Goal: Task Accomplishment & Management: Complete application form

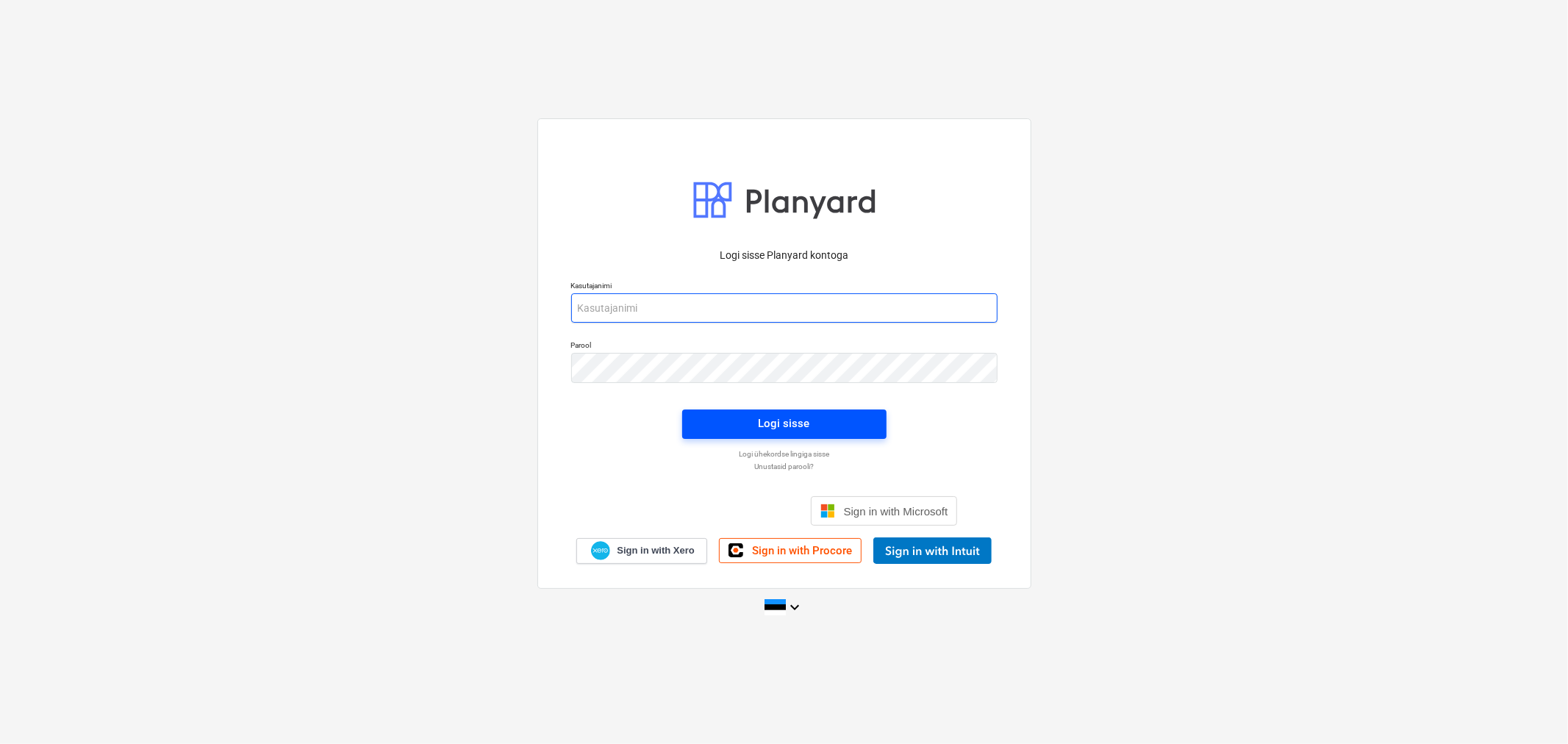
type input "[EMAIL_ADDRESS][DOMAIN_NAME]"
click at [791, 416] on div "Logi sisse" at bounding box center [784, 423] width 52 height 19
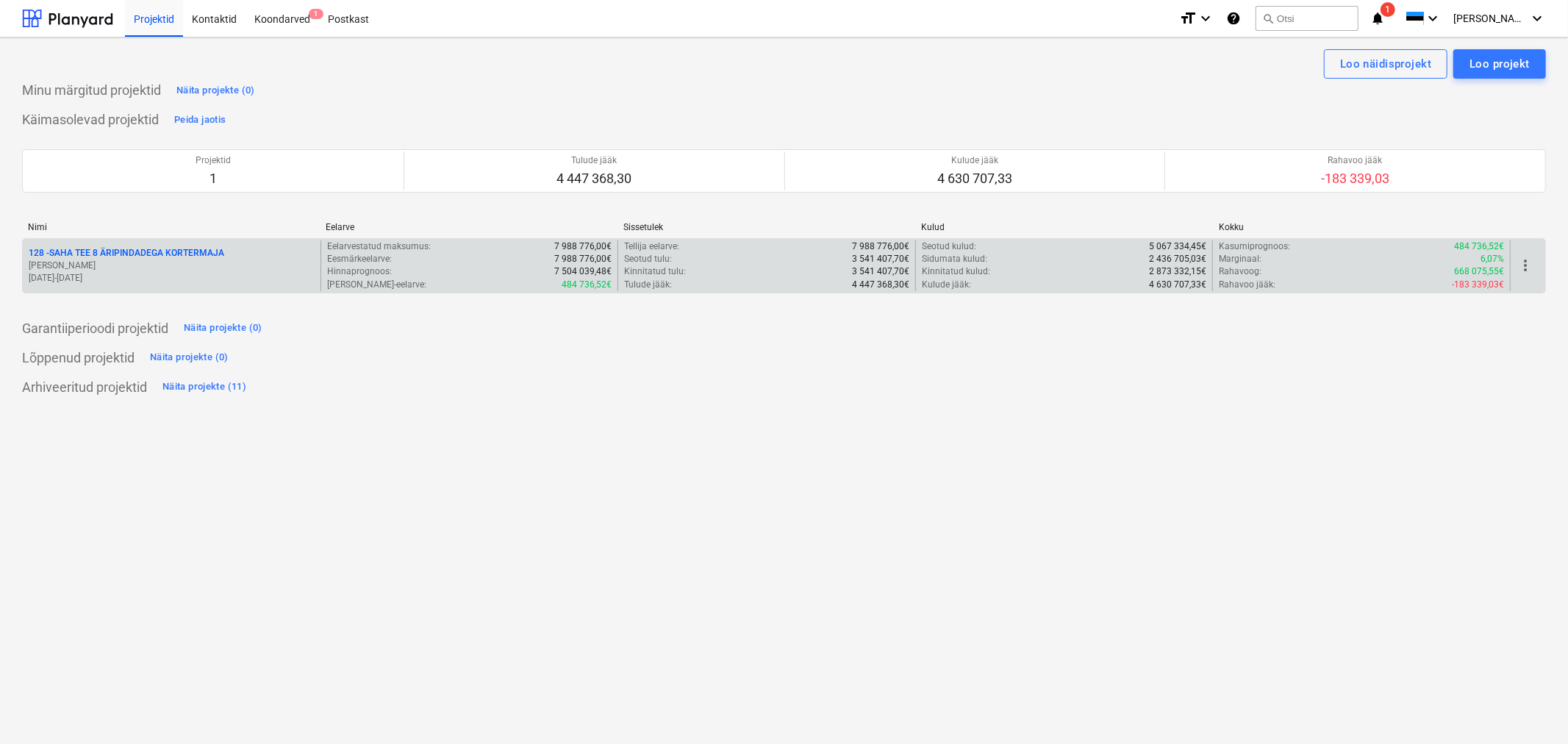
click at [141, 254] on p "128 - SAHA TEE 8 ÄRIPINDADEGA KORTERMAJA" at bounding box center [127, 253] width 196 height 13
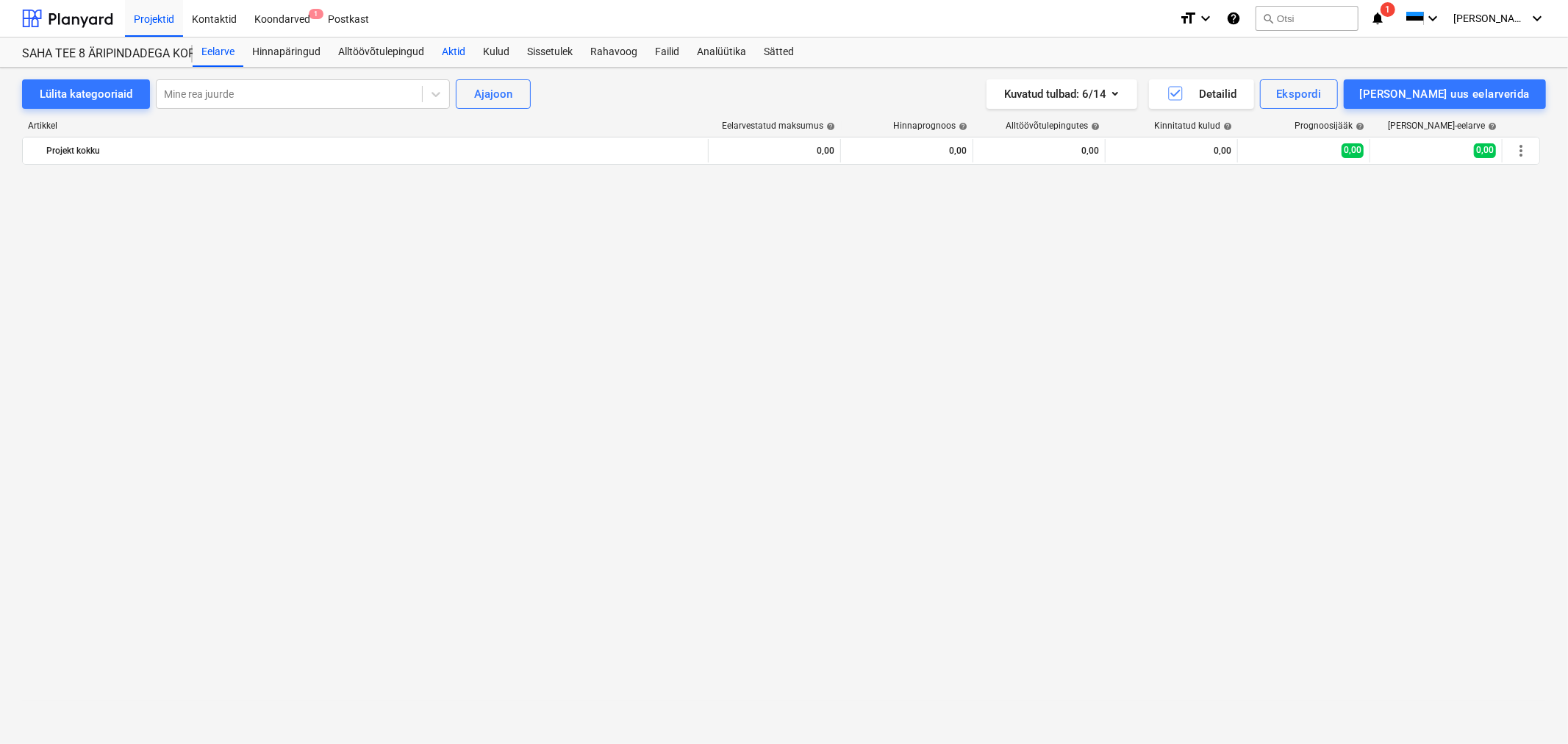
click at [460, 47] on div "Aktid" at bounding box center [453, 52] width 41 height 29
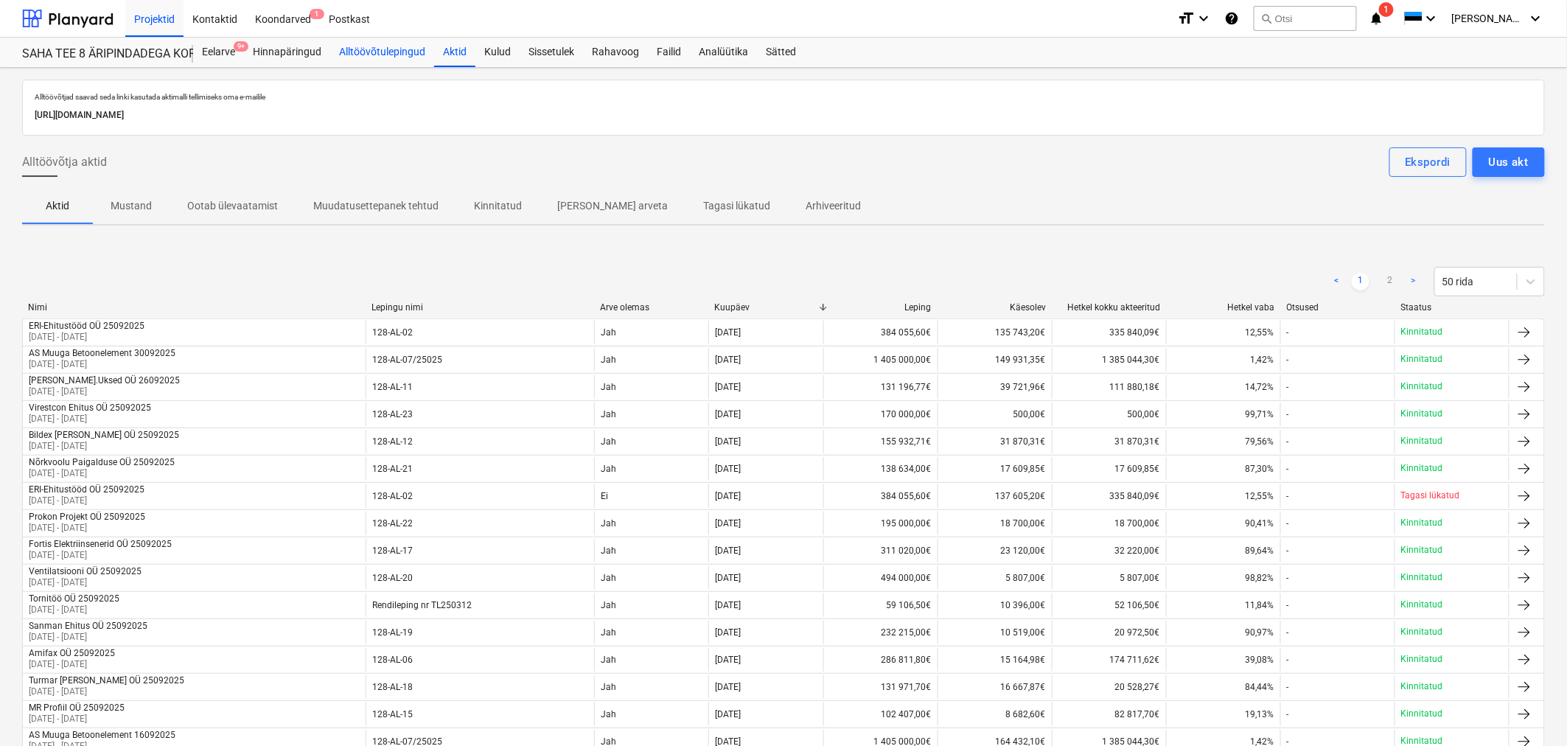
click at [401, 50] on div "Alltöövõtulepingud" at bounding box center [382, 52] width 104 height 29
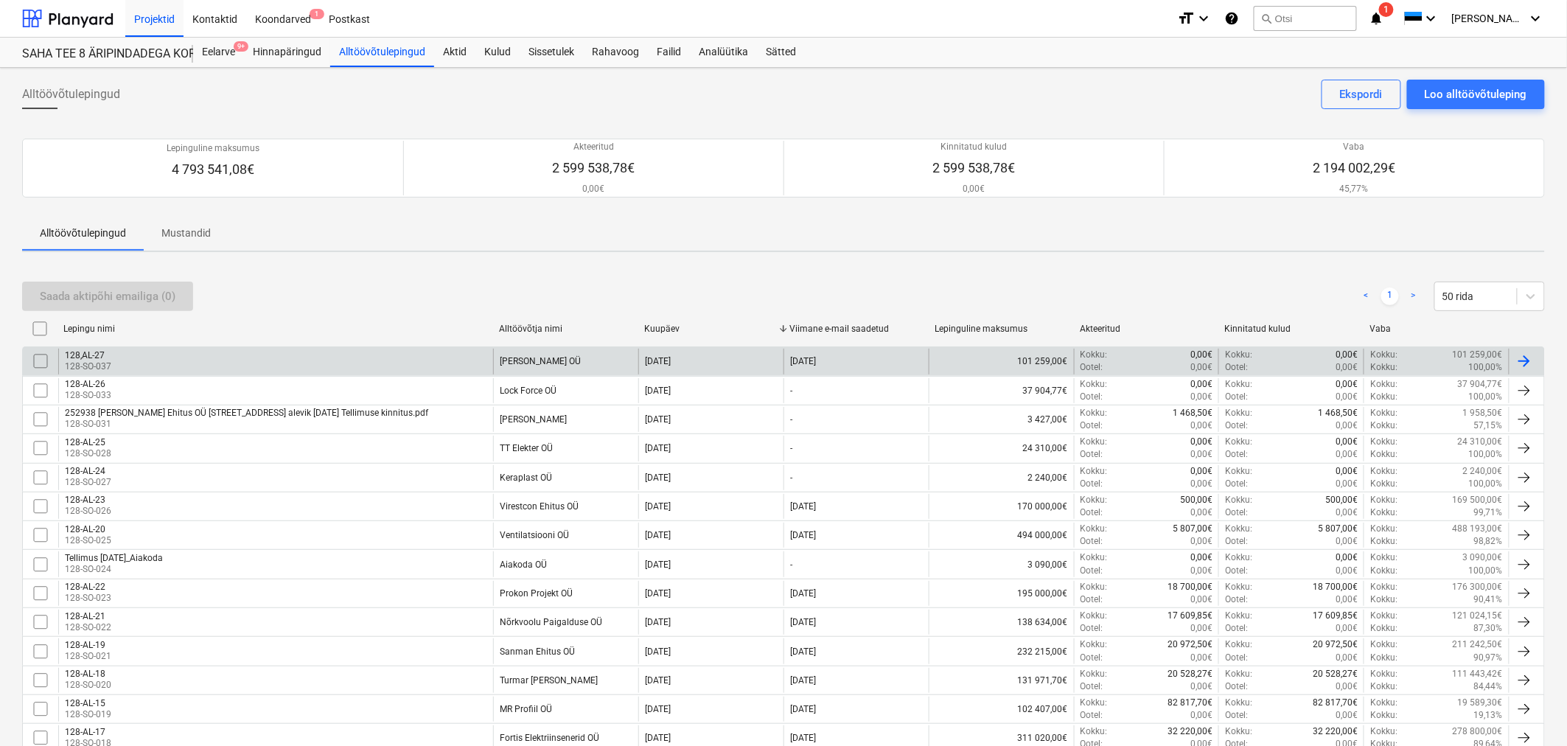
click at [254, 362] on div "128,AL-27 128-SO-037" at bounding box center [275, 361] width 435 height 25
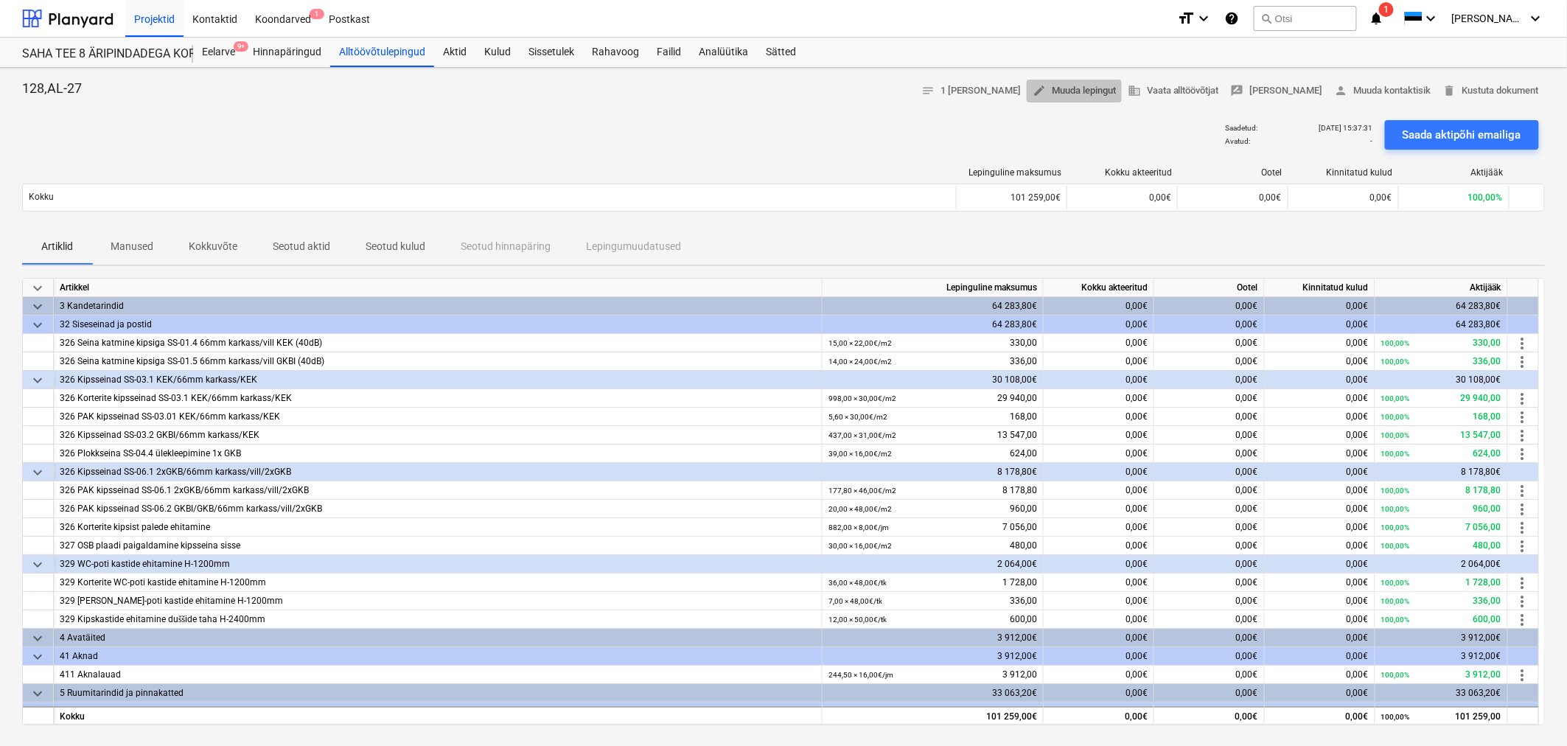
click at [1094, 91] on span "edit Muuda lepingut" at bounding box center [1073, 91] width 83 height 17
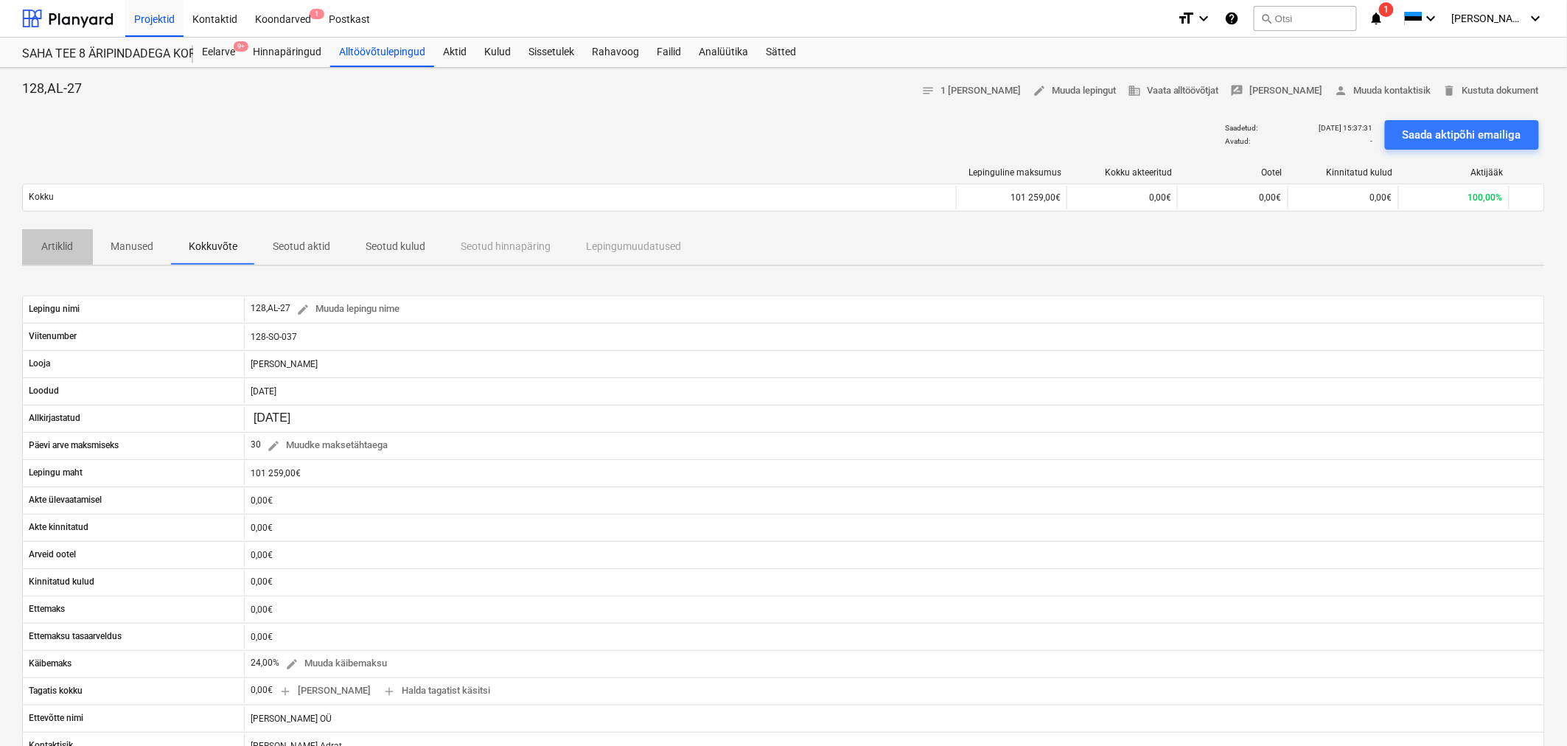
click at [53, 244] on p "Artiklid" at bounding box center [57, 246] width 35 height 15
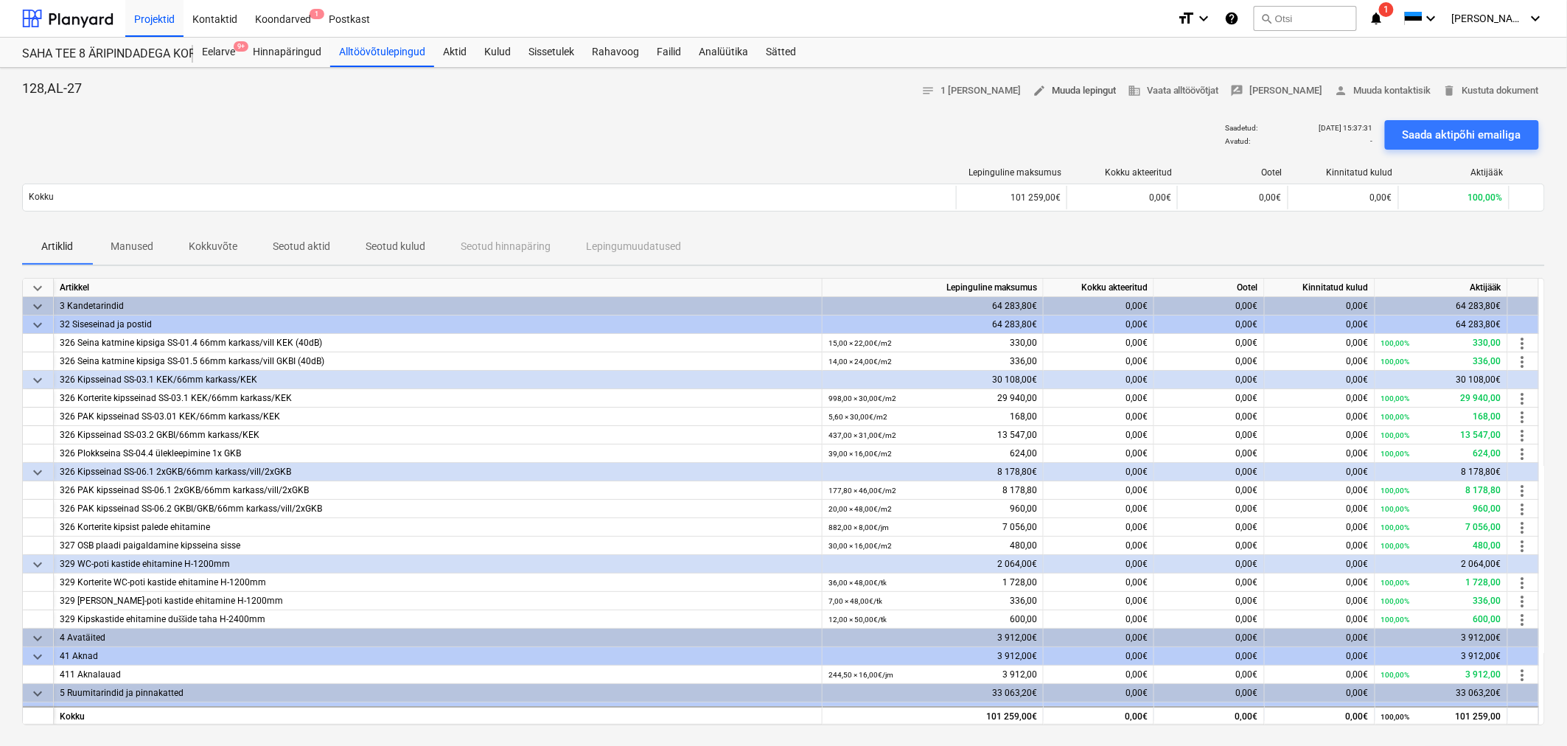
click at [1094, 91] on span "edit Muuda lepingut" at bounding box center [1073, 91] width 83 height 17
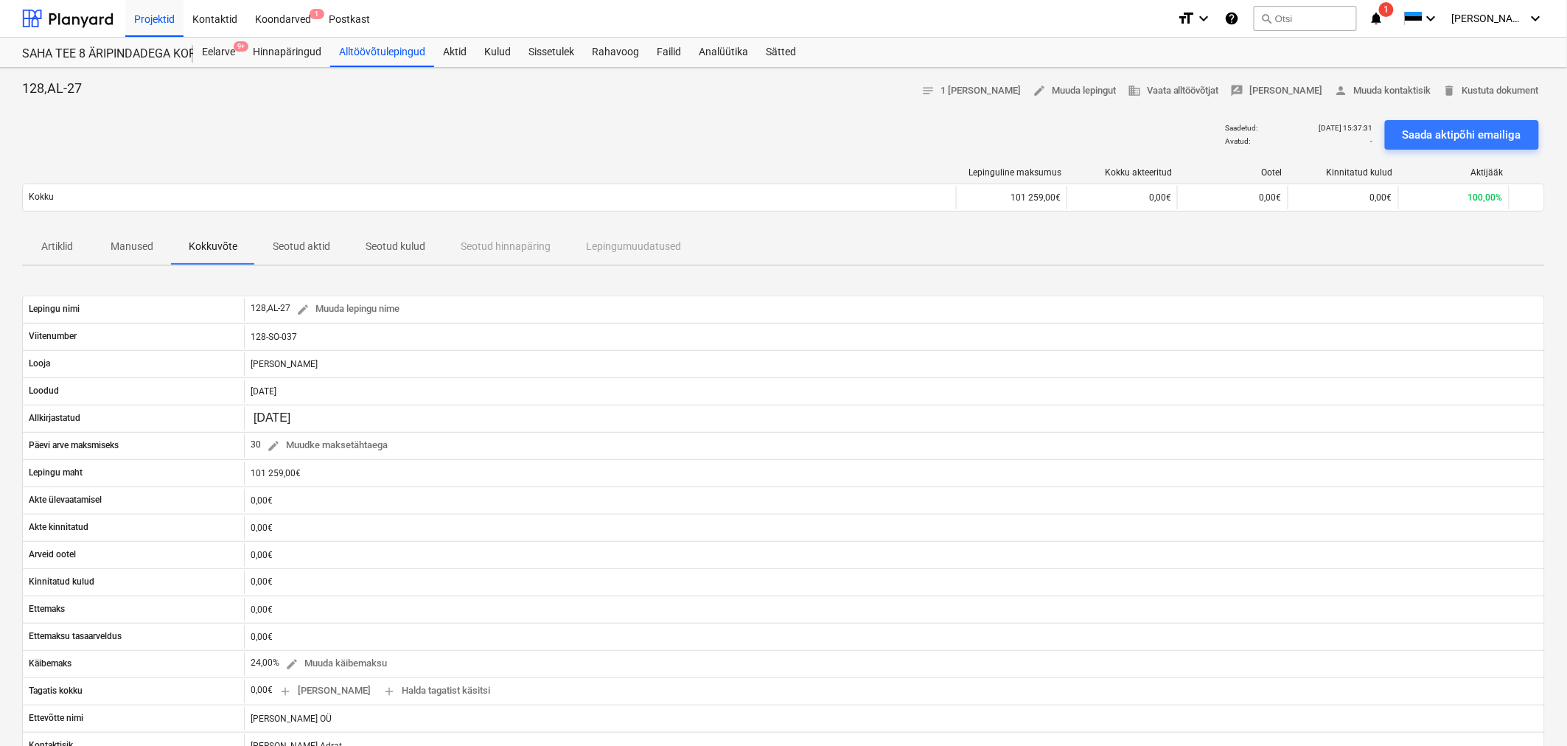
click at [303, 243] on p "Seotud aktid" at bounding box center [301, 246] width 57 height 15
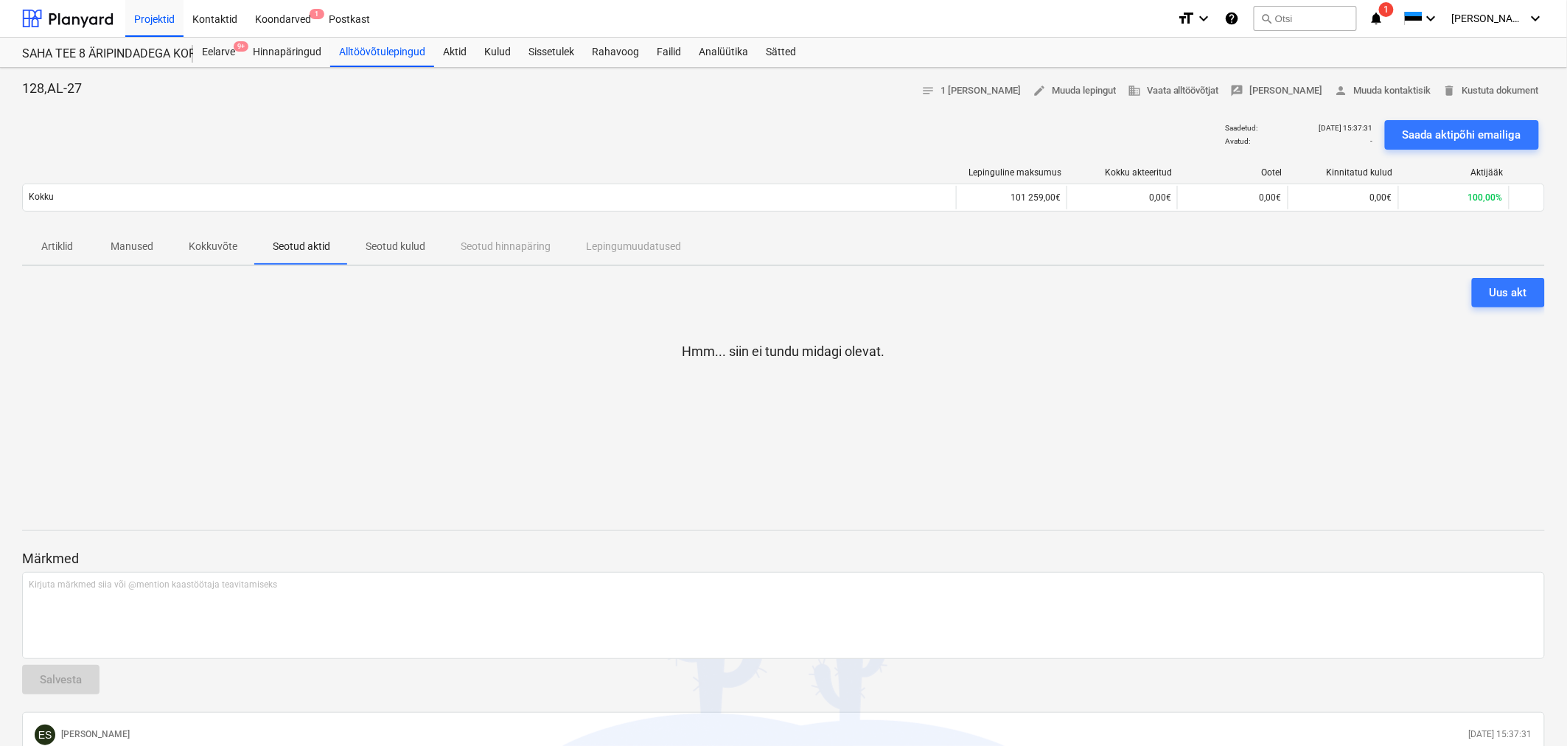
click at [415, 243] on p "Seotud kulud" at bounding box center [395, 246] width 60 height 15
click at [1481, 91] on span "delete Kustuta dokument" at bounding box center [1491, 91] width 96 height 17
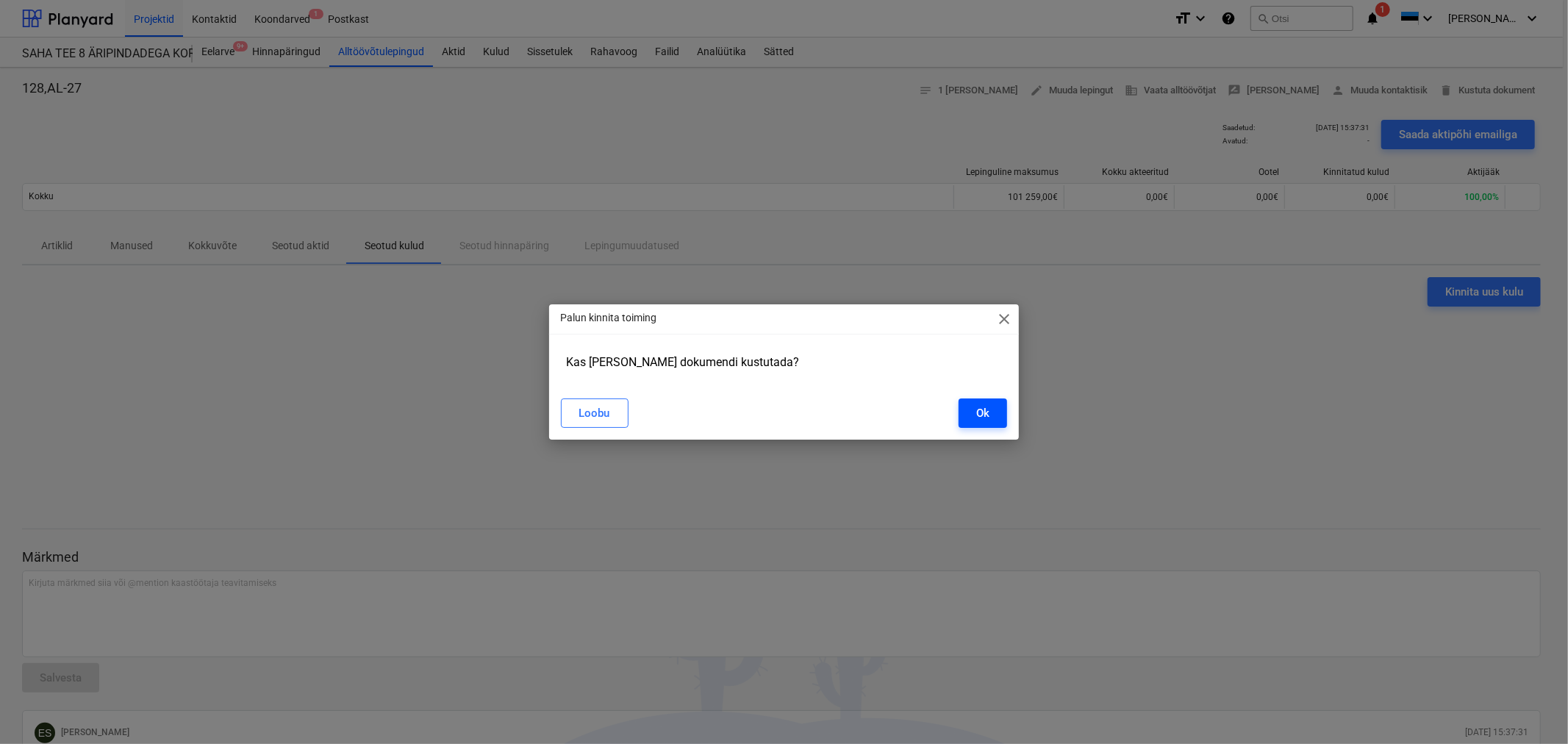
click at [994, 415] on button "Ok" at bounding box center [982, 412] width 49 height 29
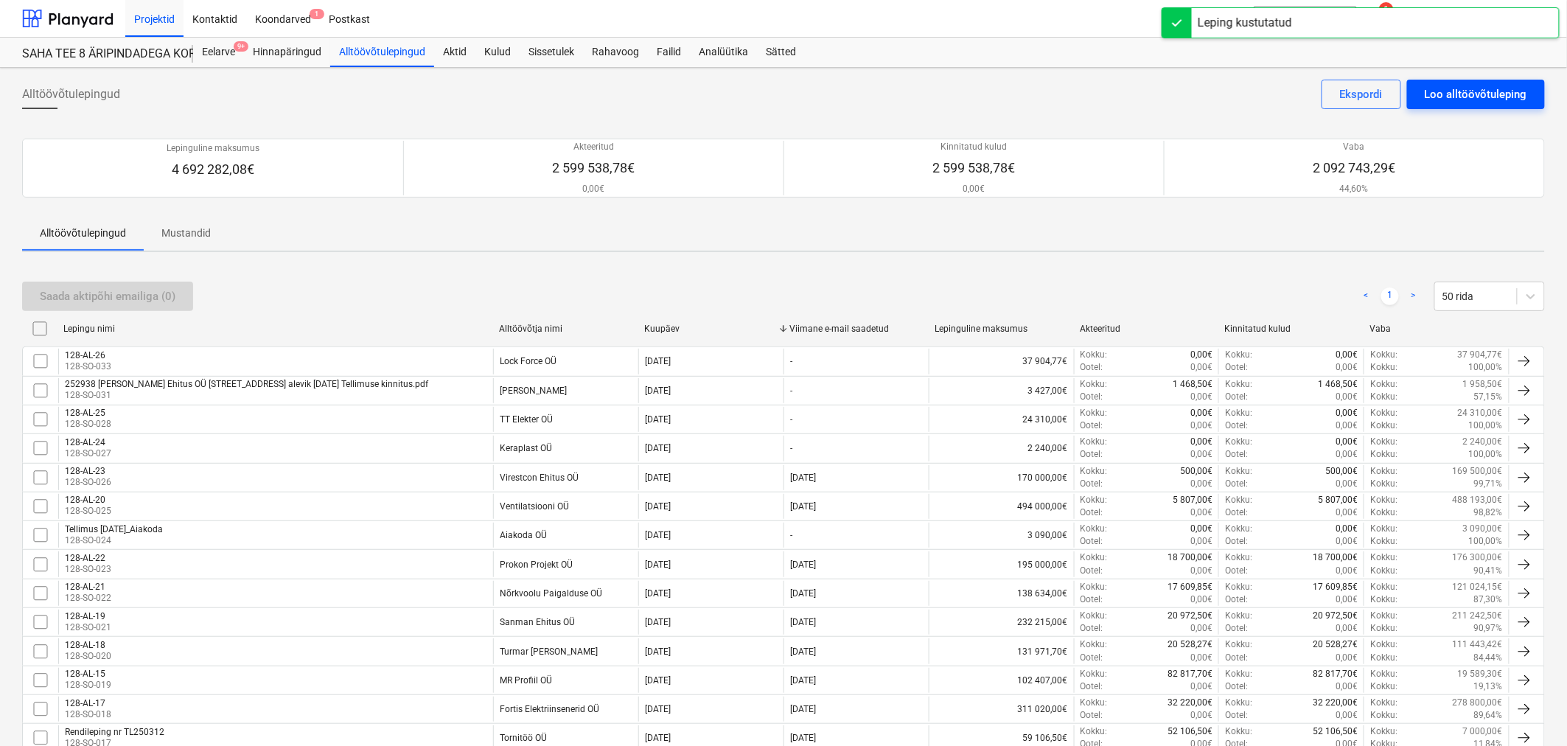
click at [1475, 99] on div "Loo alltöövõtuleping" at bounding box center [1475, 94] width 102 height 19
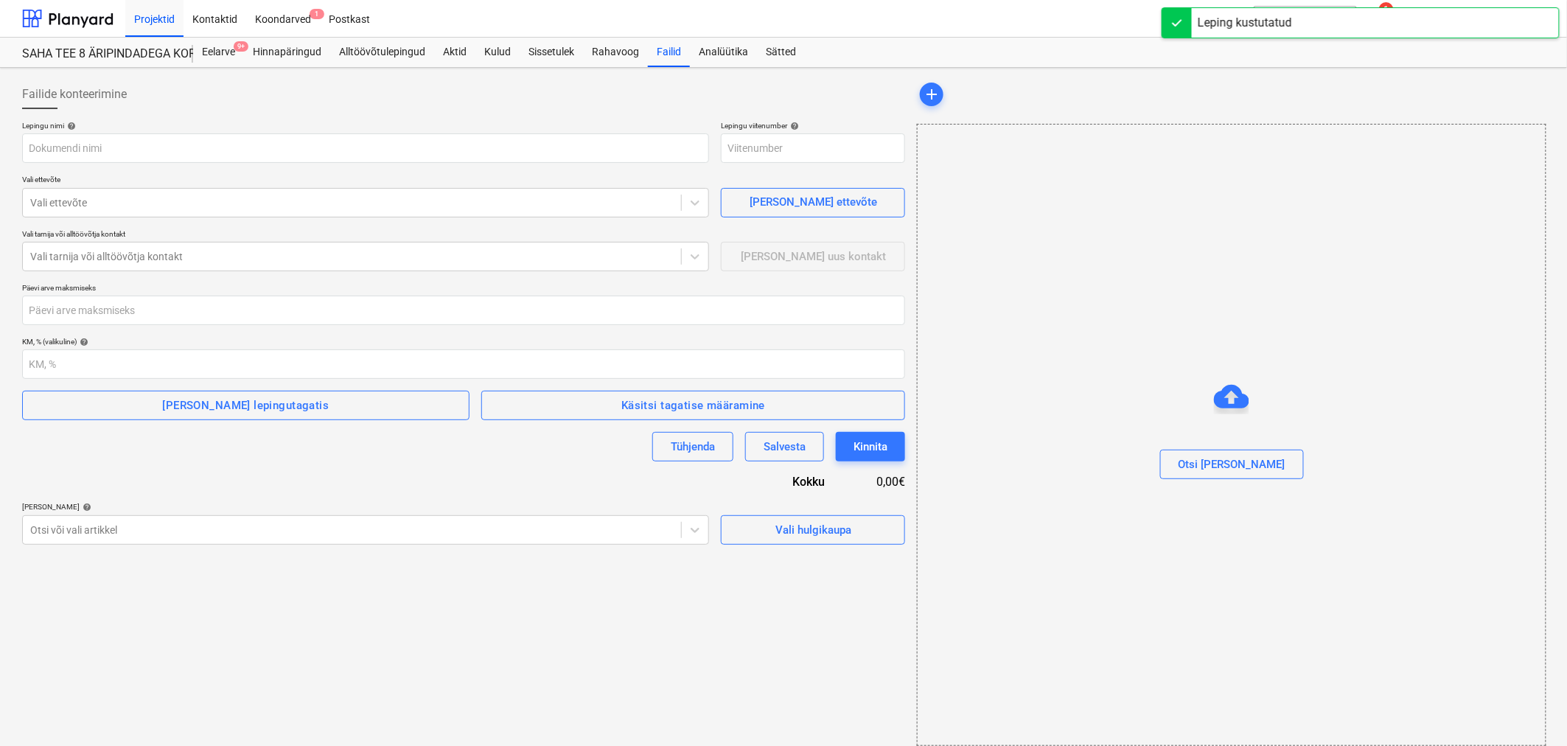
type input "128-SO-038"
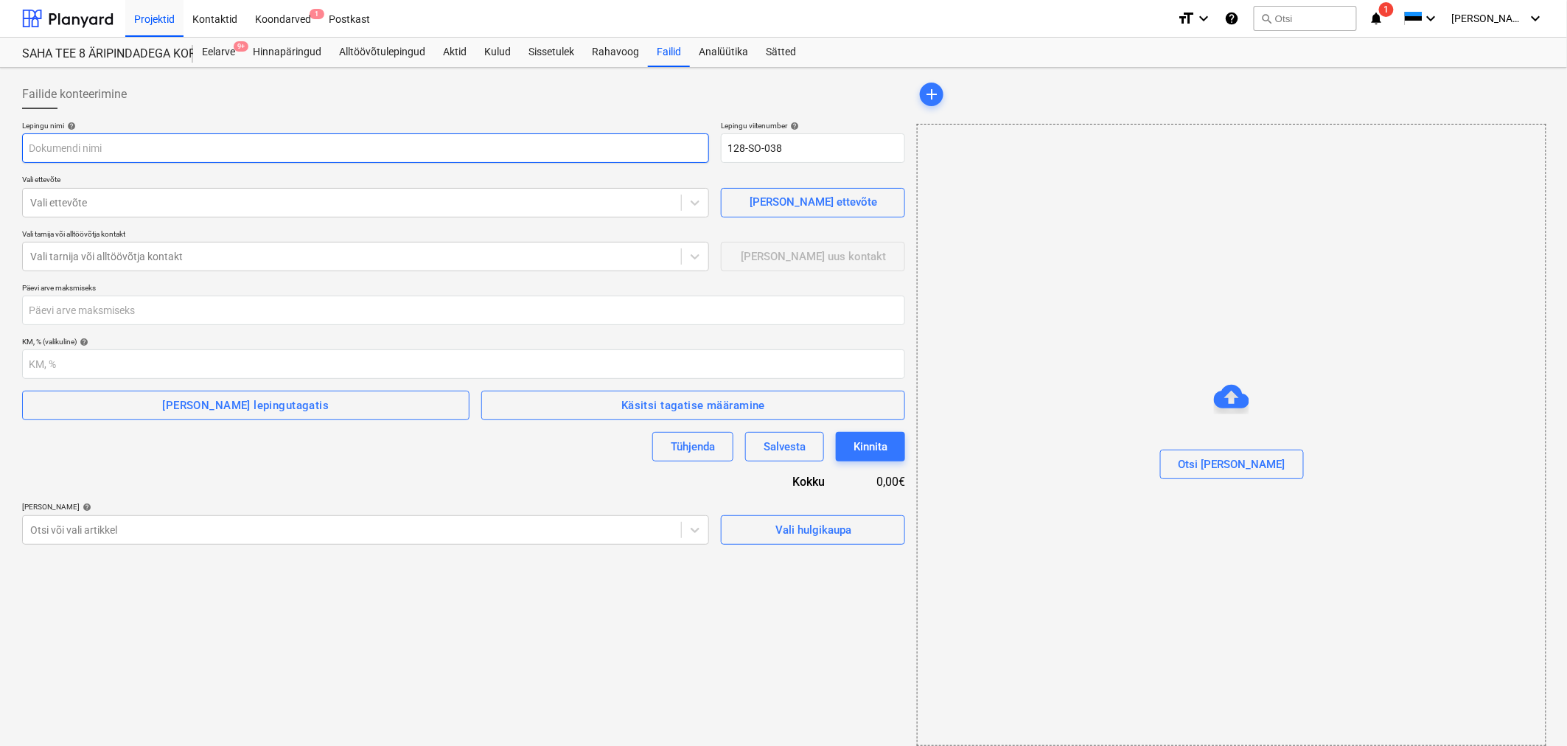
click at [121, 155] on input "text" at bounding box center [365, 147] width 687 height 29
type input "128-AL-27"
click at [170, 207] on div at bounding box center [351, 202] width 643 height 15
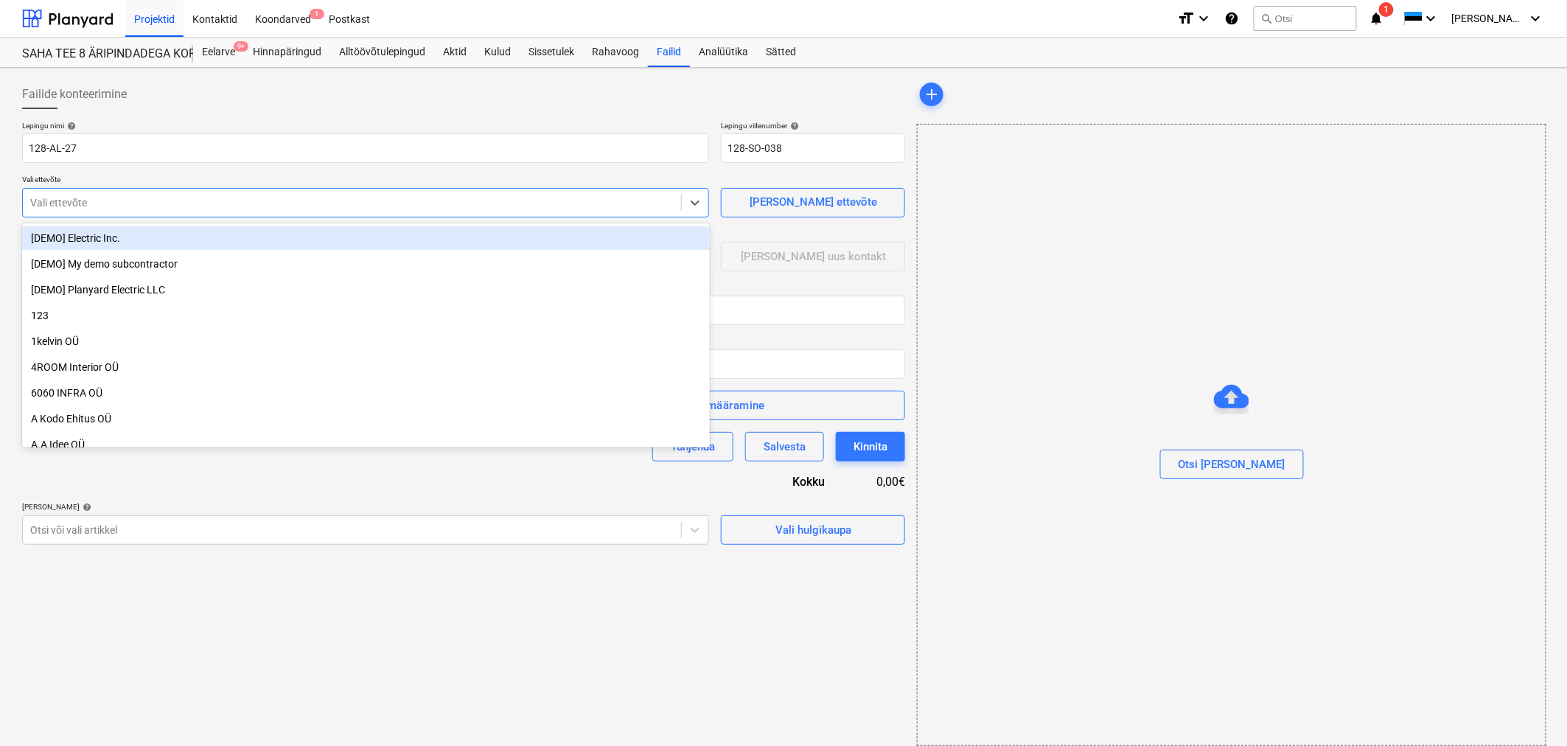
type input "m"
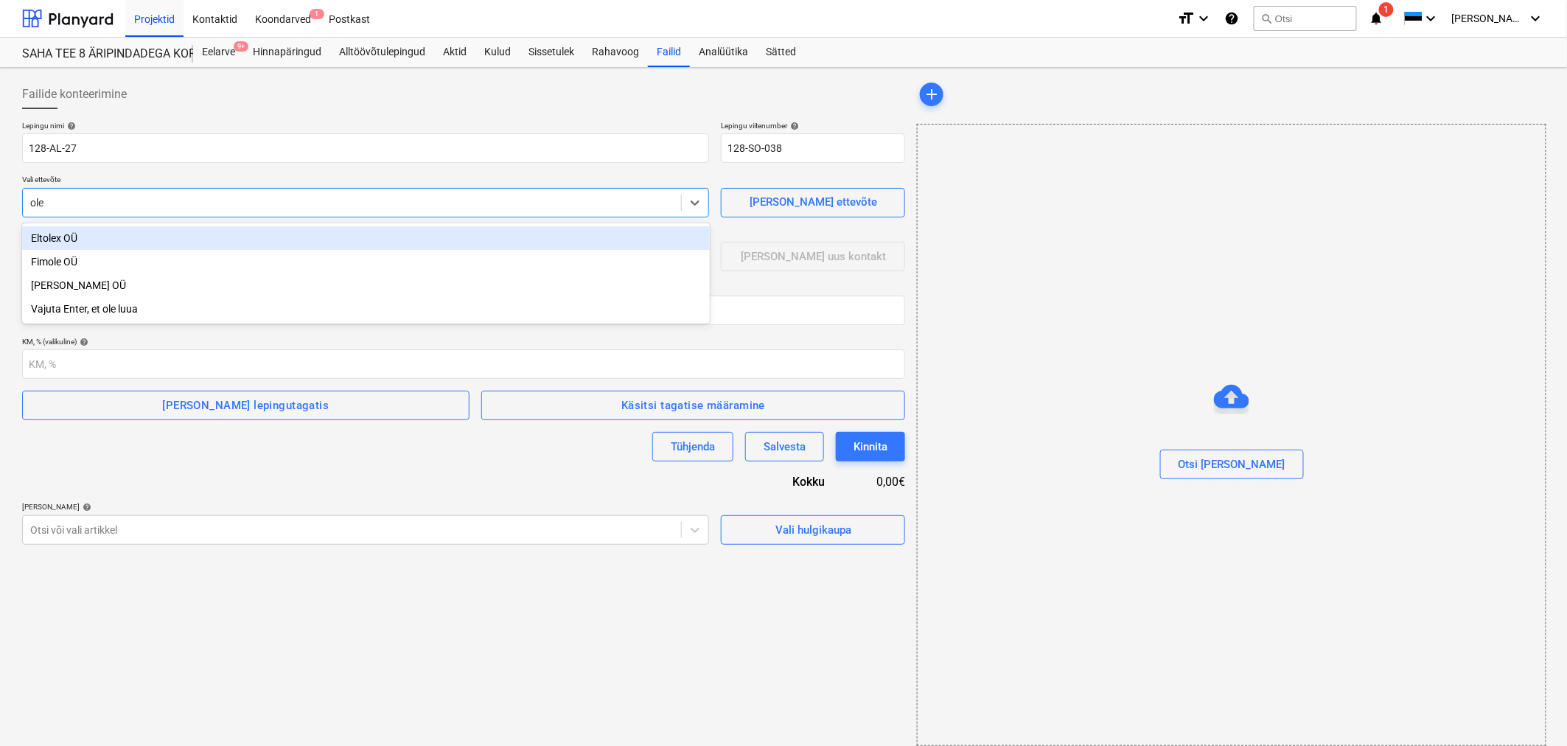
type input "olev"
click at [138, 234] on div "[PERSON_NAME] OÜ" at bounding box center [366, 238] width 688 height 24
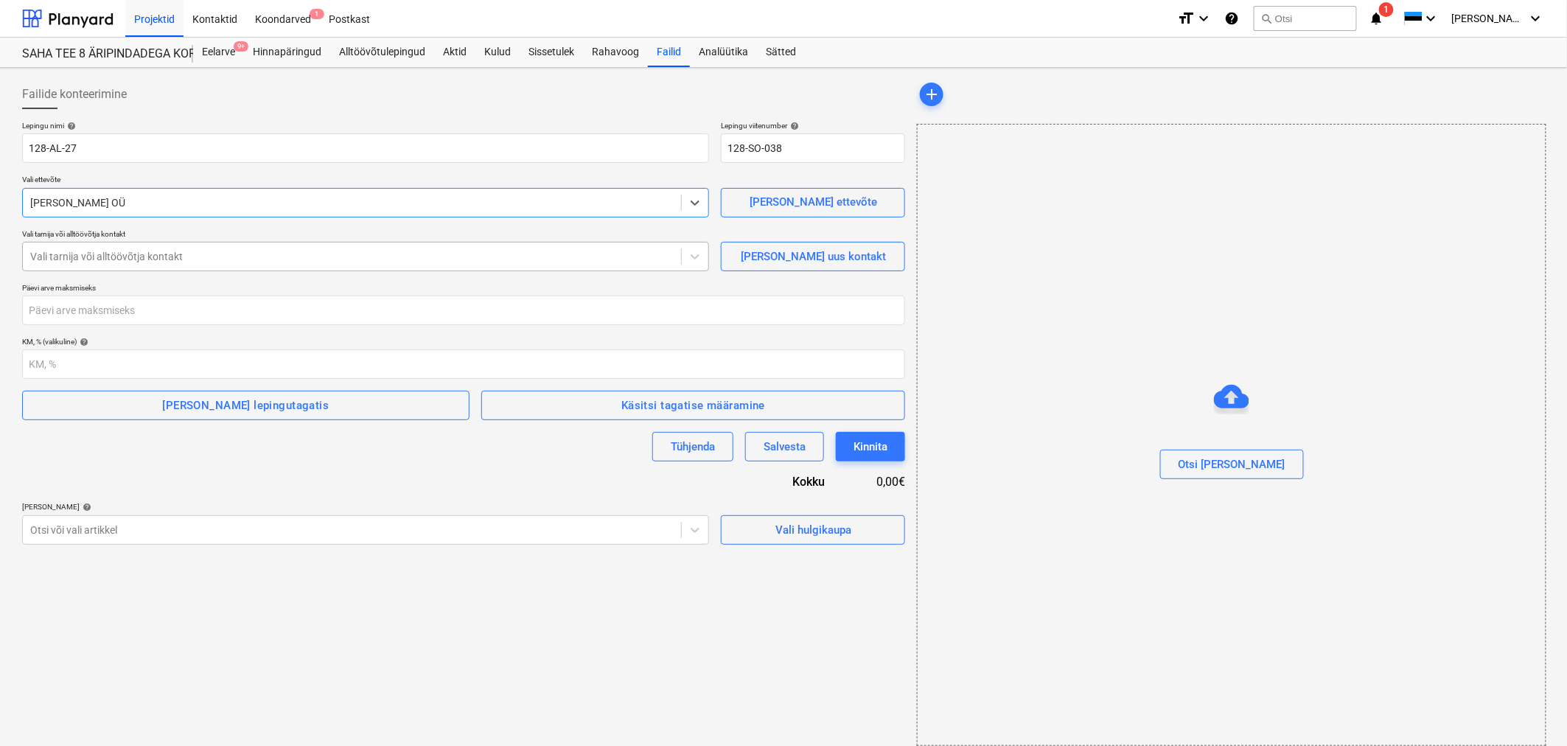
click at [136, 253] on div at bounding box center [351, 256] width 643 height 15
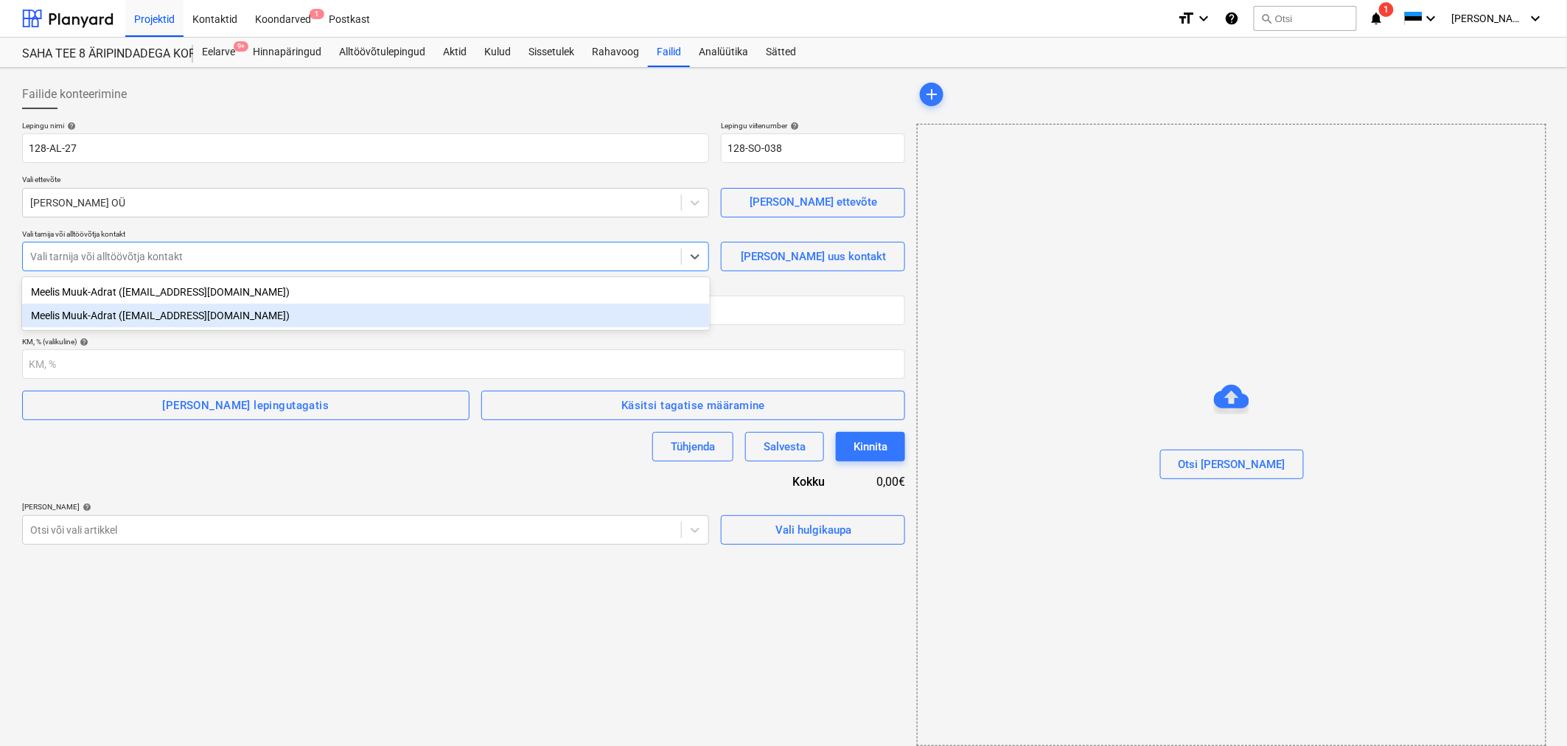
click at [116, 319] on div "Meelis Muuk-Adrat ([EMAIL_ADDRESS][DOMAIN_NAME])" at bounding box center [366, 316] width 688 height 24
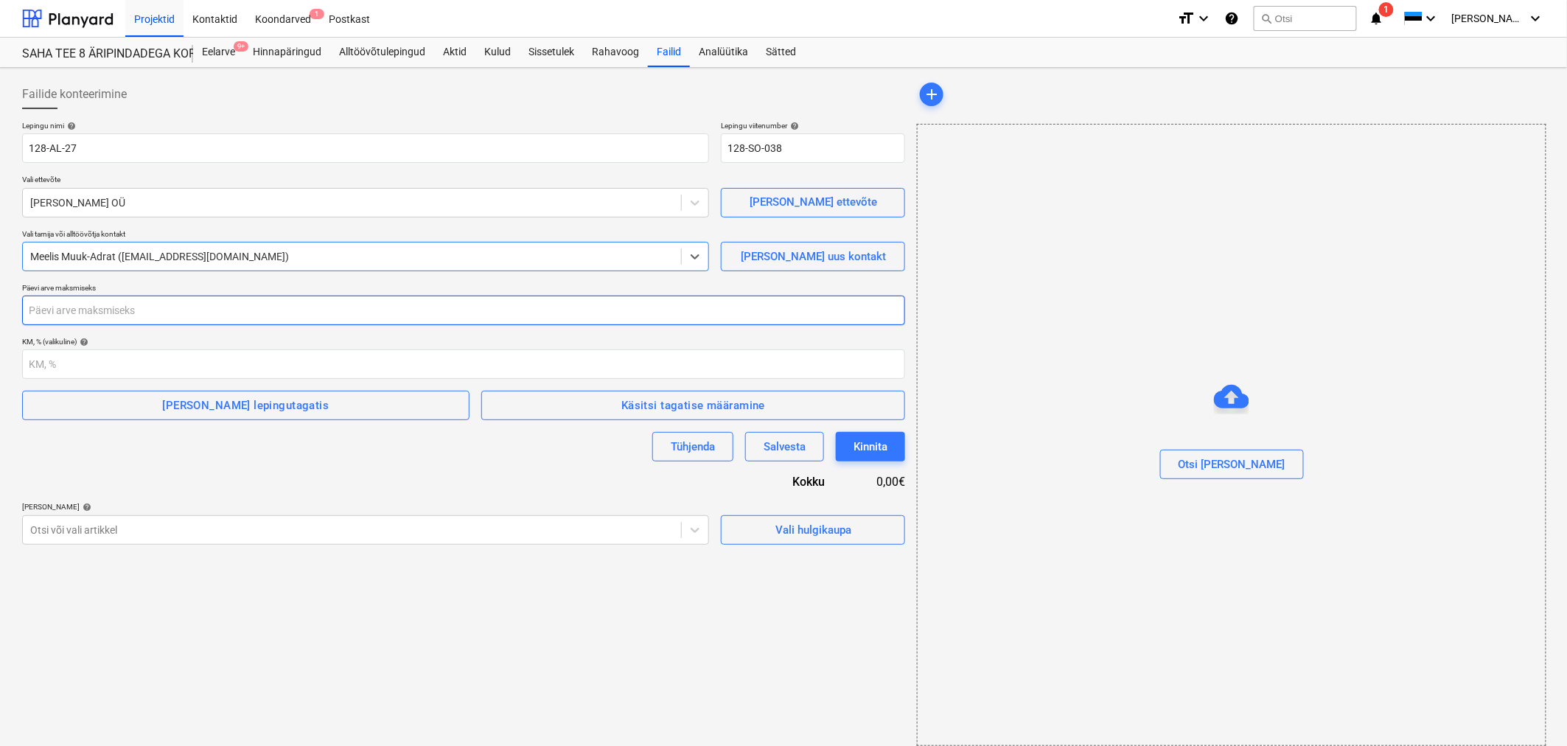
click at [125, 306] on input "number" at bounding box center [463, 309] width 883 height 29
type input "30"
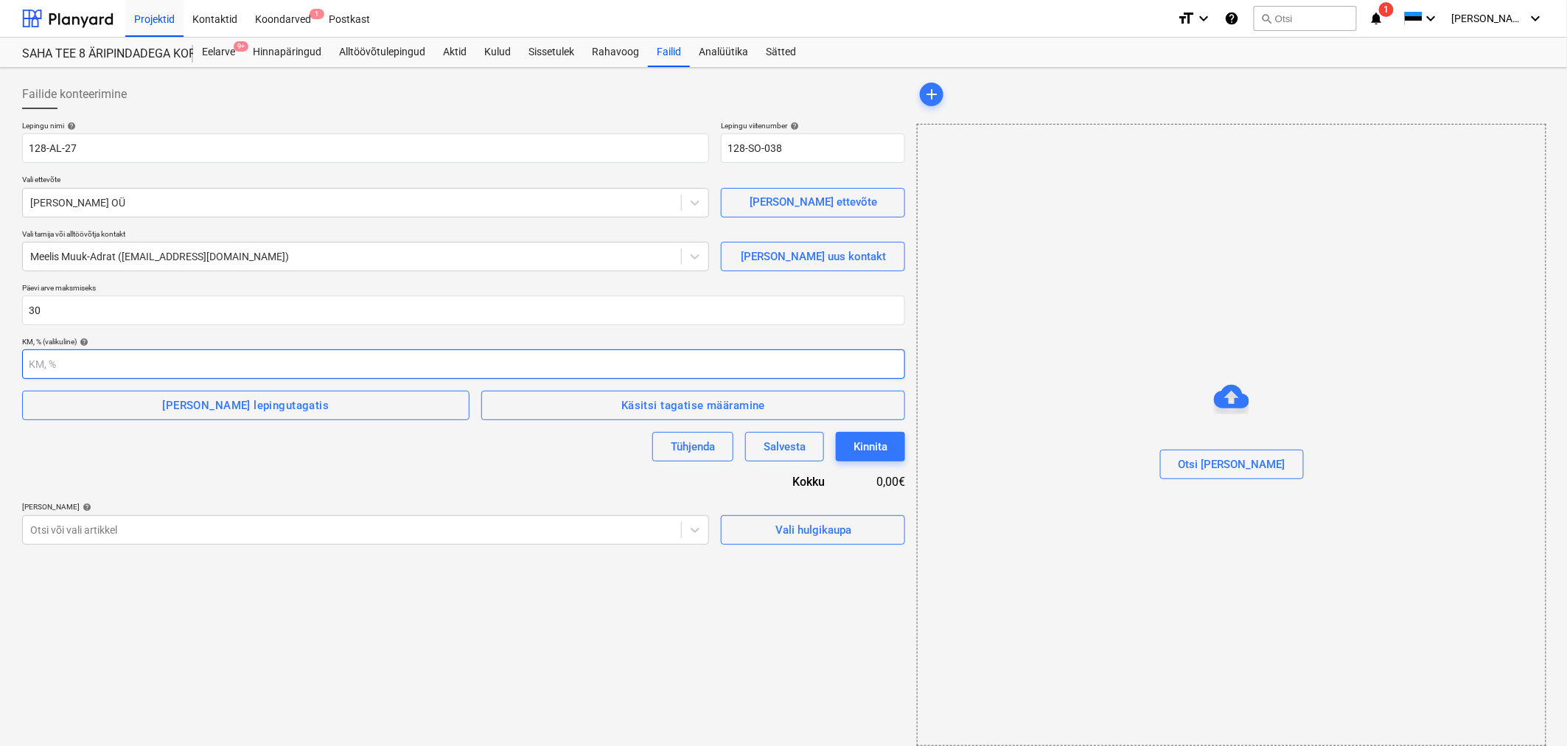
click at [94, 352] on input "number" at bounding box center [463, 363] width 883 height 29
type input "24"
click at [111, 433] on div "Tühjenda Salvesta Kinnita" at bounding box center [463, 446] width 883 height 29
click at [220, 532] on div "Otsi või vali artikkel" at bounding box center [365, 529] width 687 height 29
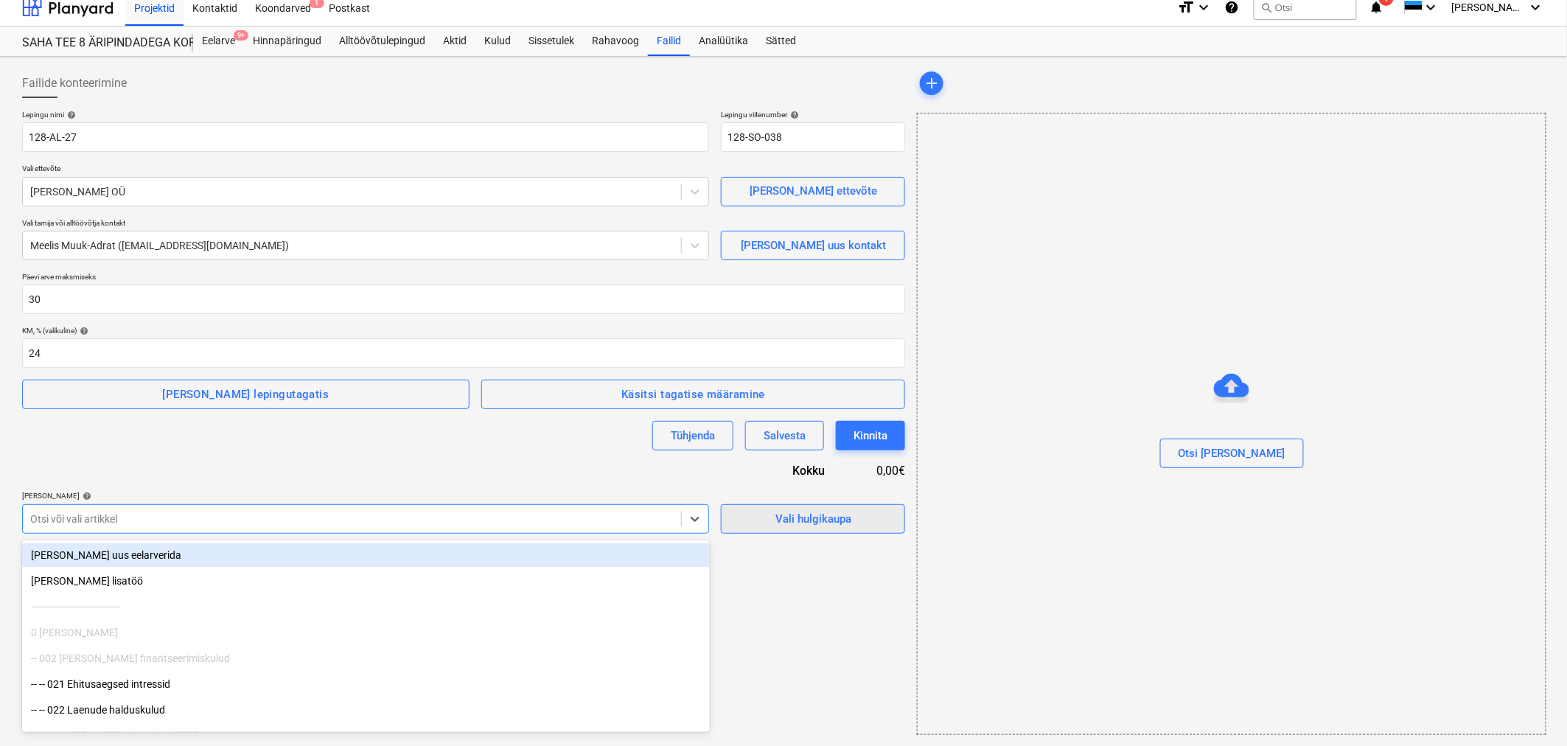
click at [788, 516] on div "Vali hulgikaupa" at bounding box center [813, 518] width 76 height 19
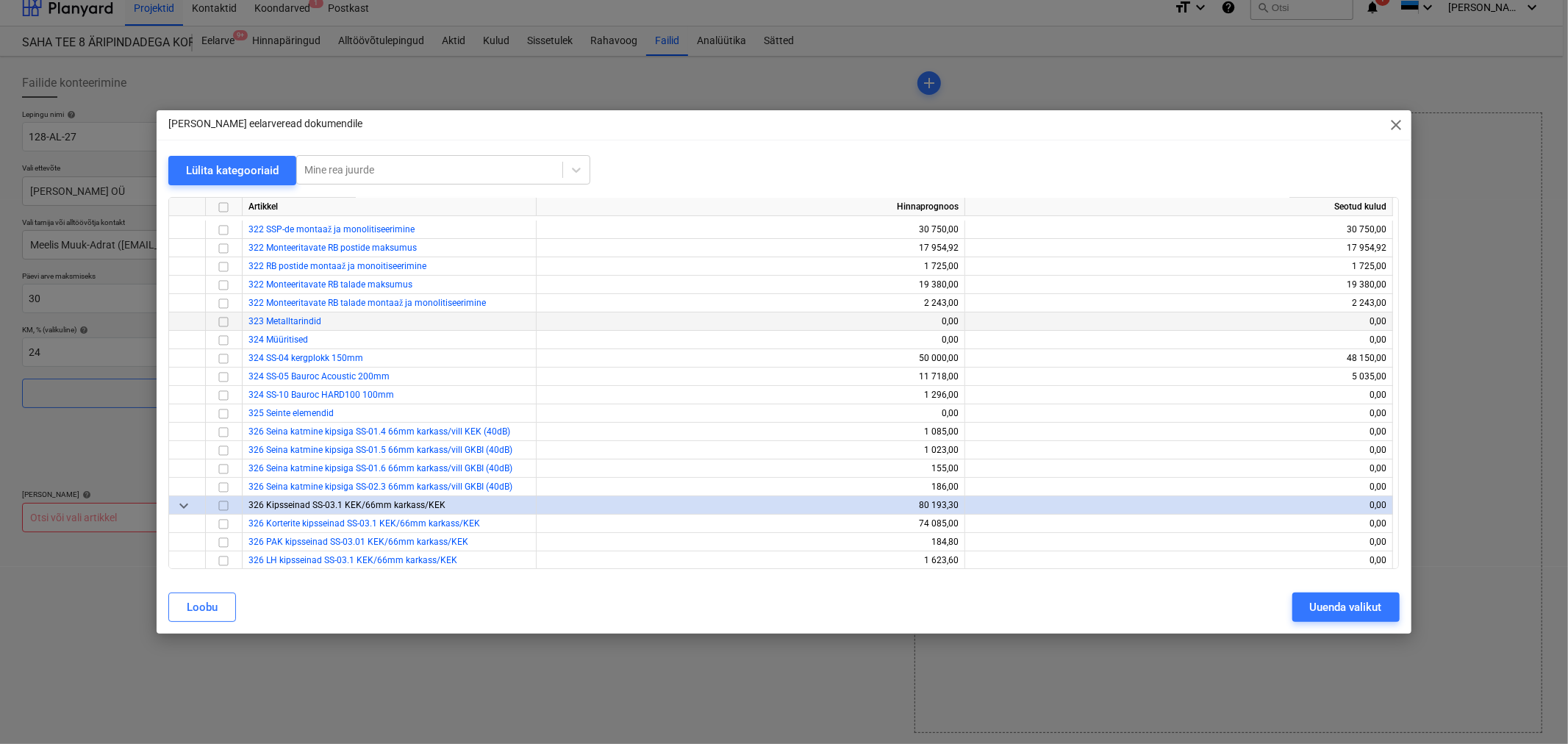
scroll to position [244, 0]
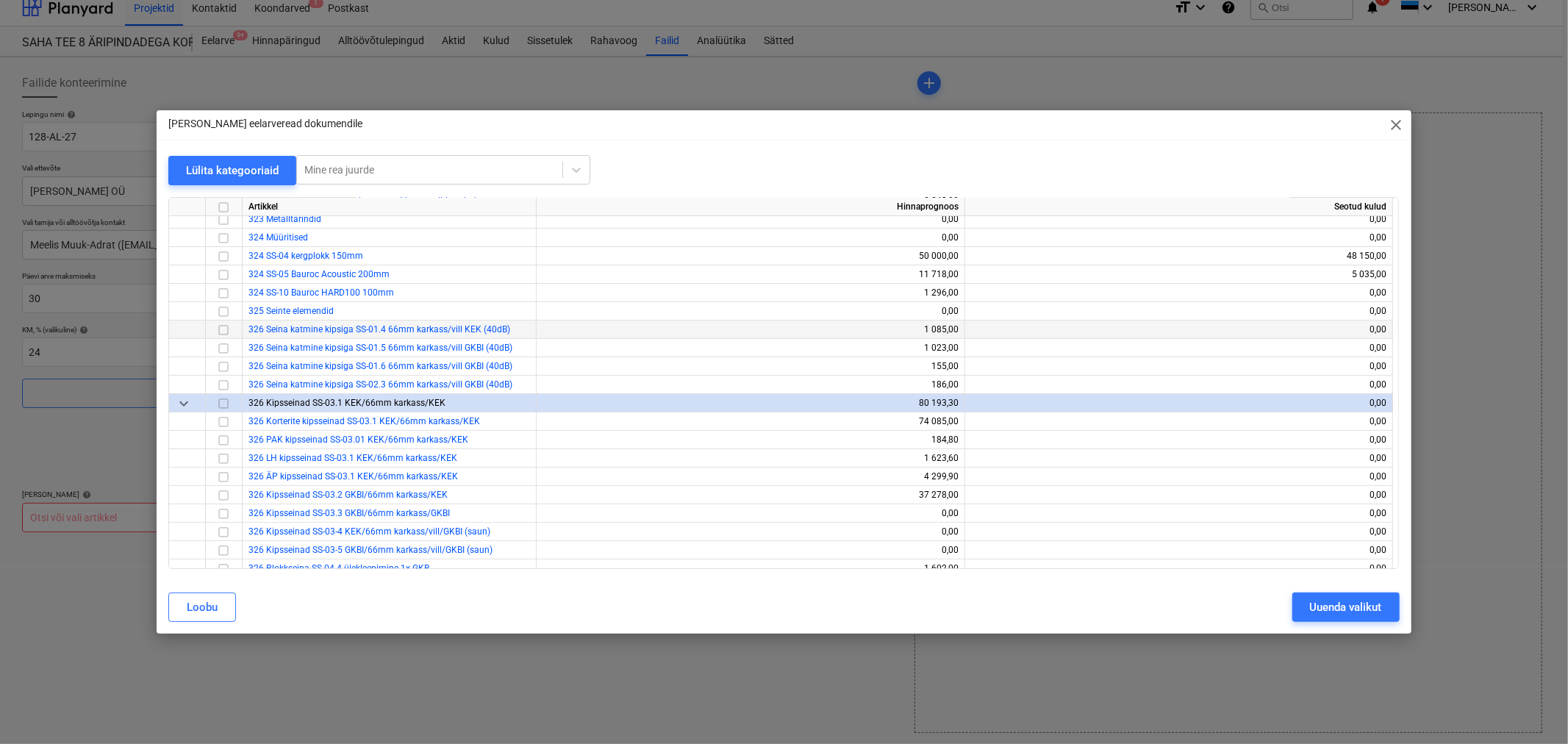
click at [222, 329] on input "checkbox" at bounding box center [223, 330] width 18 height 18
click at [223, 348] on input "checkbox" at bounding box center [223, 348] width 18 height 18
click at [222, 364] on input "checkbox" at bounding box center [223, 367] width 18 height 18
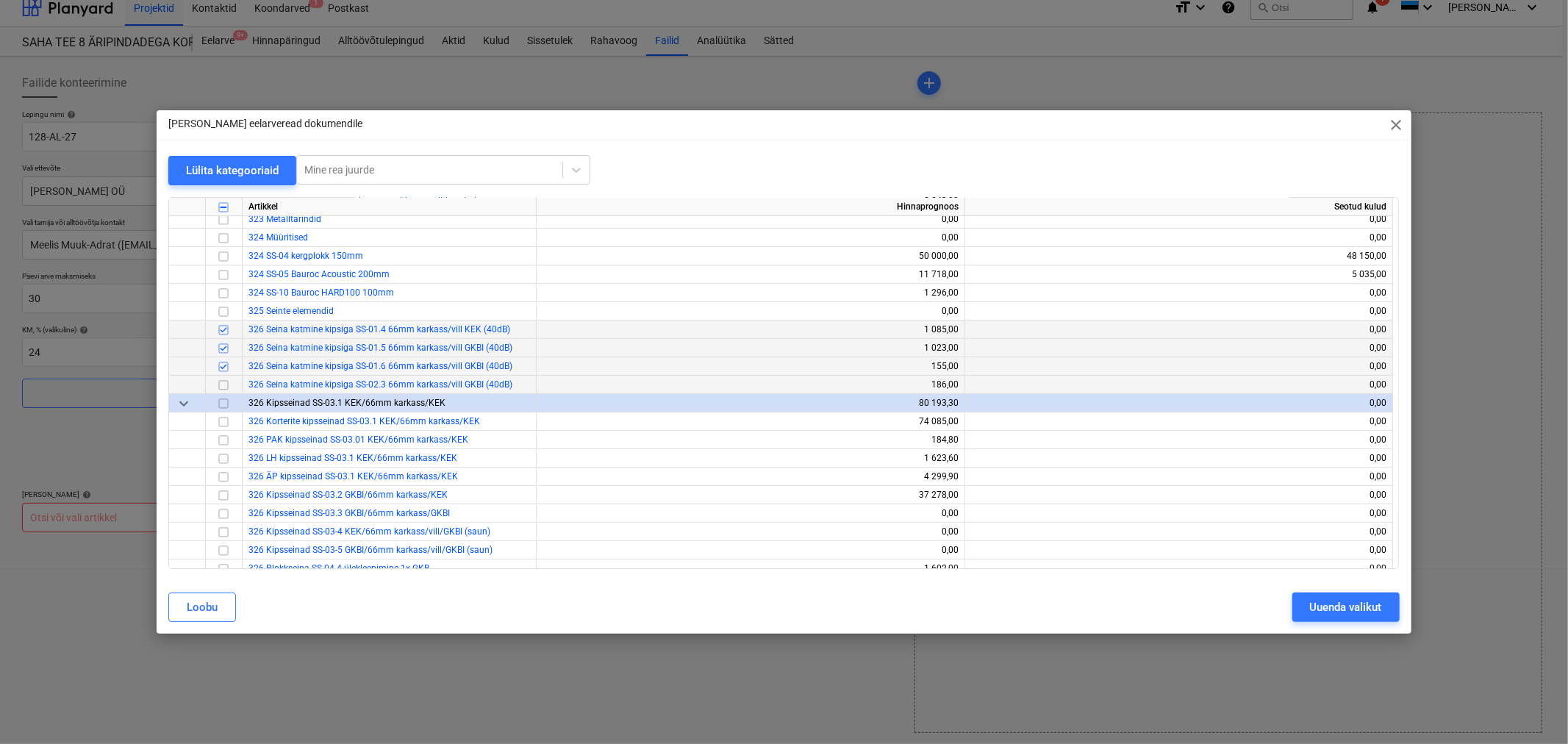
click at [222, 385] on input "checkbox" at bounding box center [223, 385] width 18 height 18
click at [221, 401] on input "checkbox" at bounding box center [223, 404] width 18 height 18
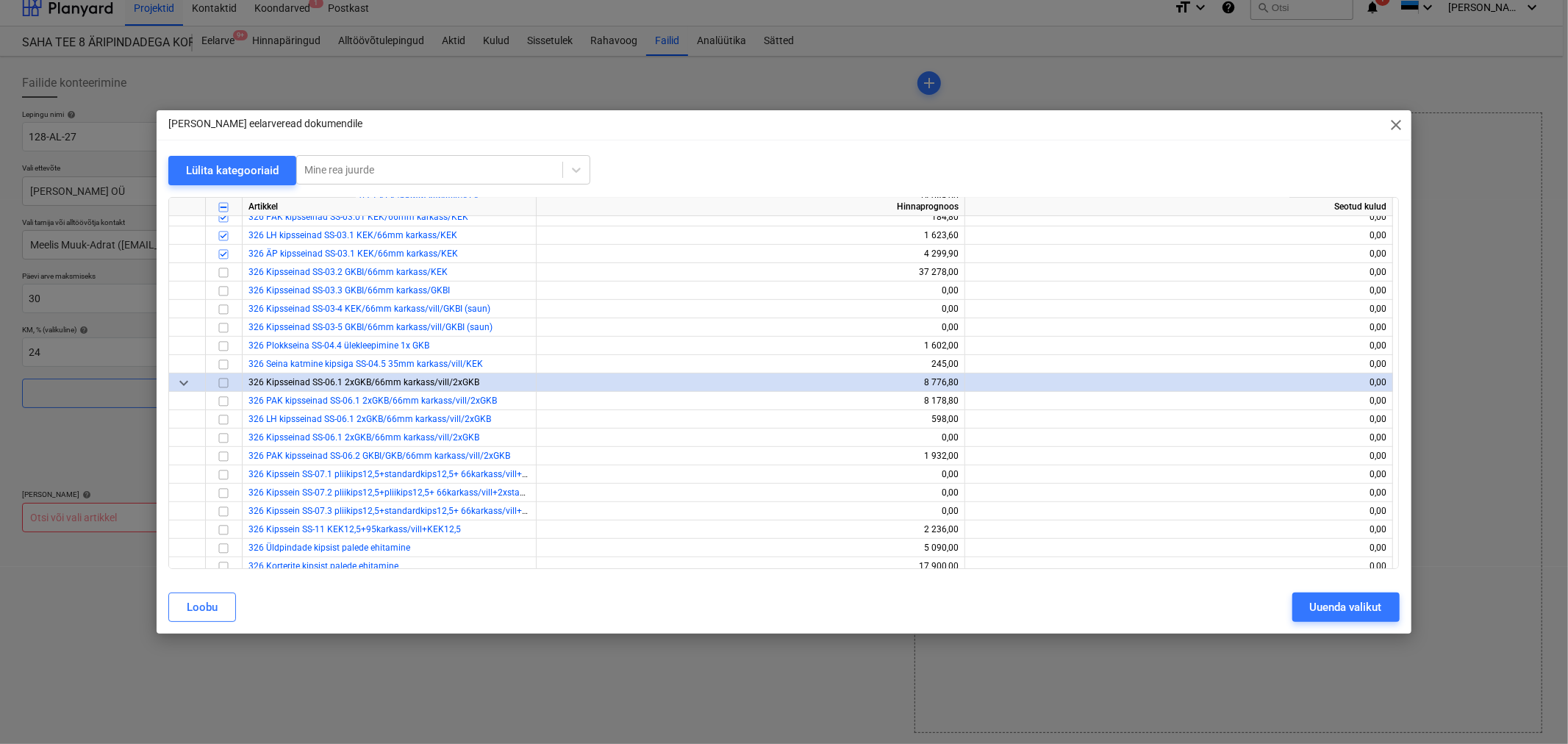
scroll to position [490, 0]
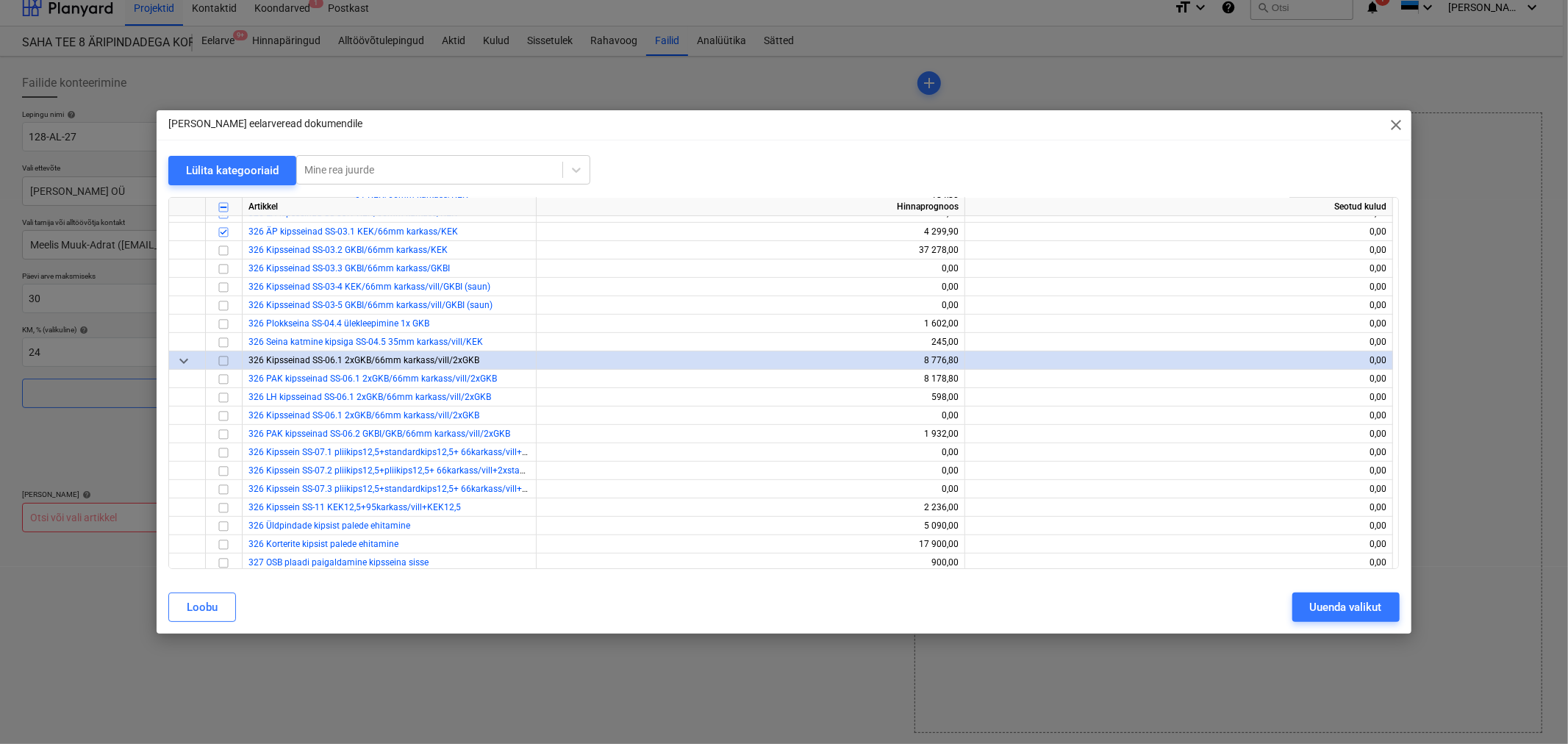
click at [223, 360] on input "checkbox" at bounding box center [223, 361] width 18 height 18
click at [218, 435] on input "checkbox" at bounding box center [223, 435] width 18 height 18
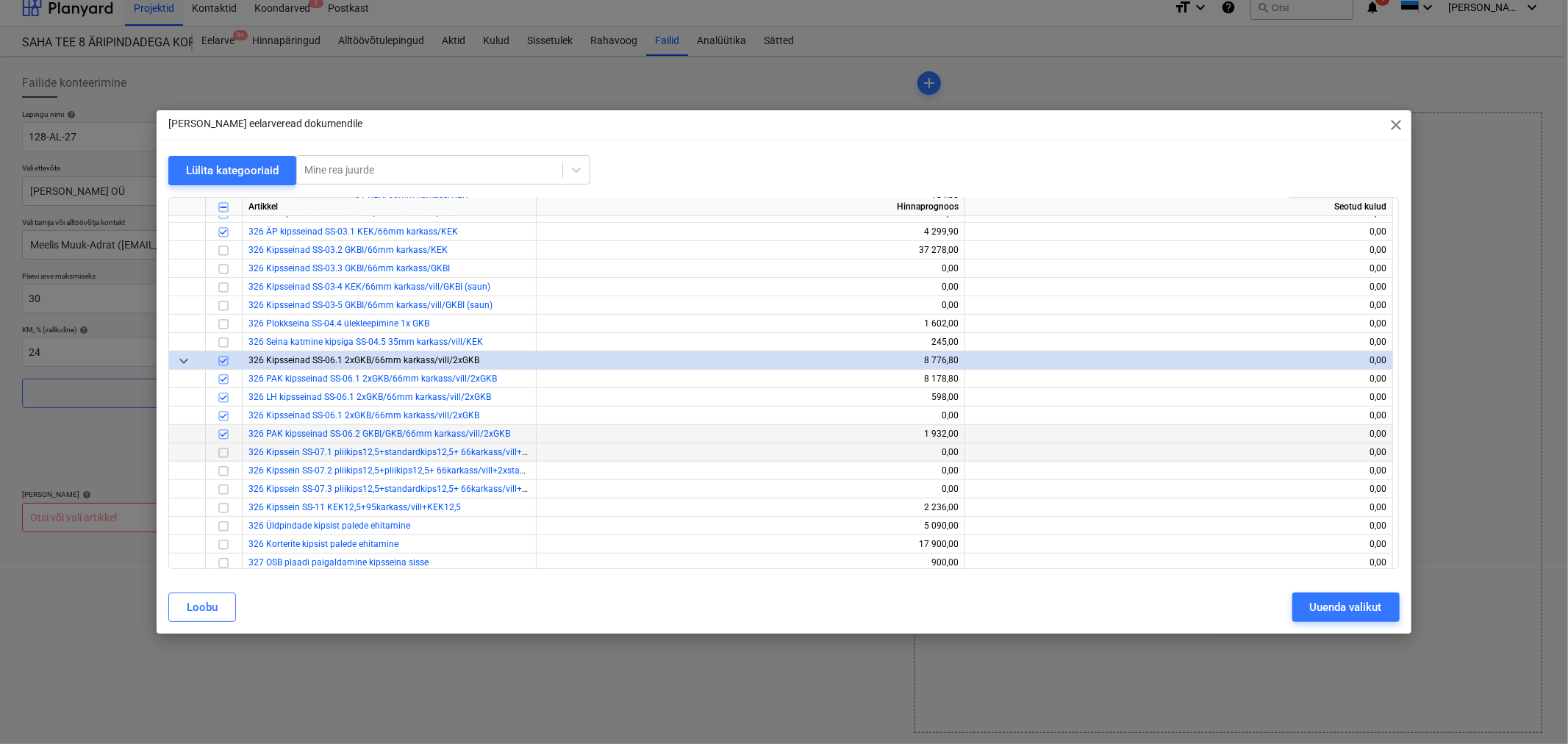
click at [220, 453] on input "checkbox" at bounding box center [223, 453] width 18 height 18
click at [220, 473] on input "checkbox" at bounding box center [223, 472] width 18 height 18
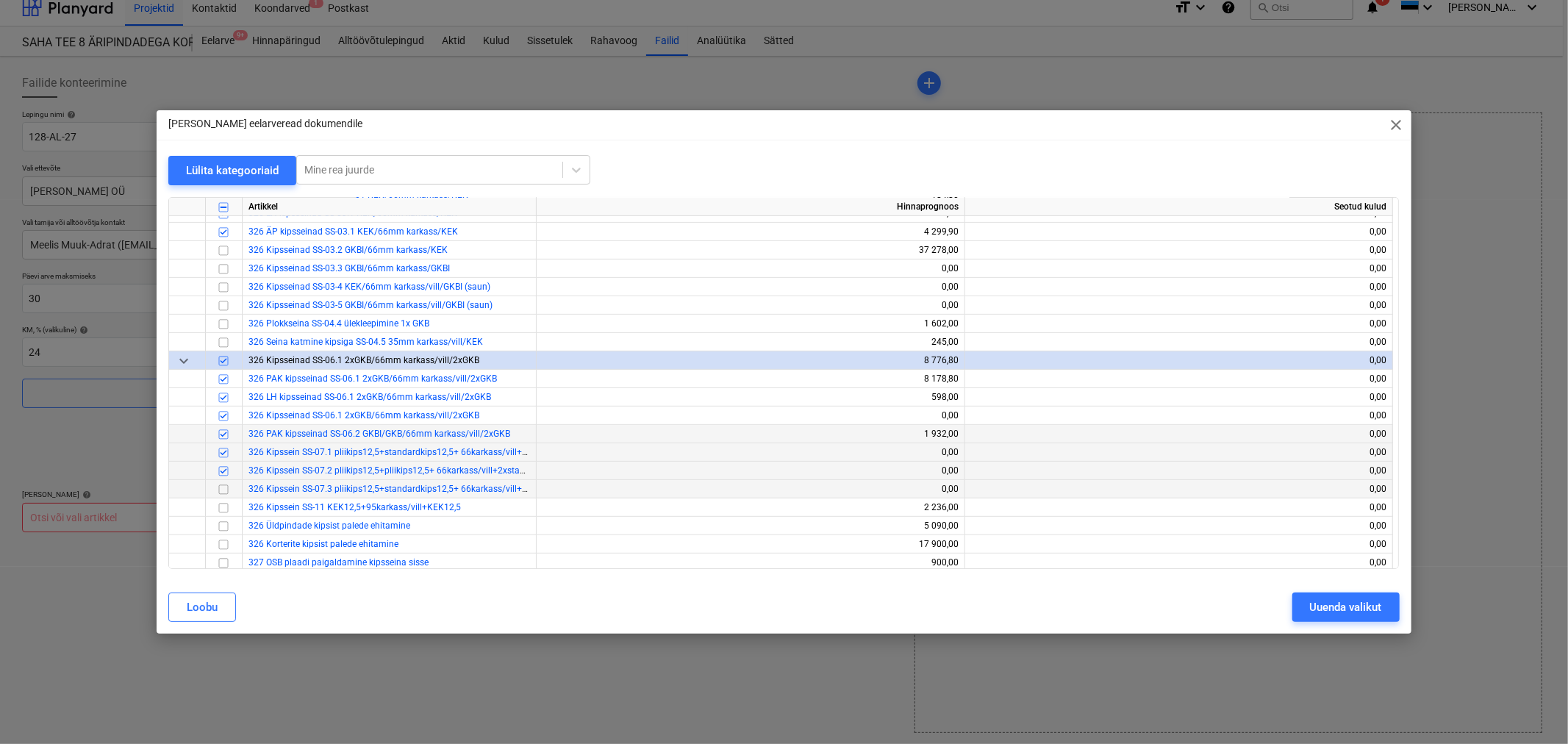
click at [227, 493] on input "checkbox" at bounding box center [223, 490] width 18 height 18
click at [228, 509] on input "checkbox" at bounding box center [223, 508] width 18 height 18
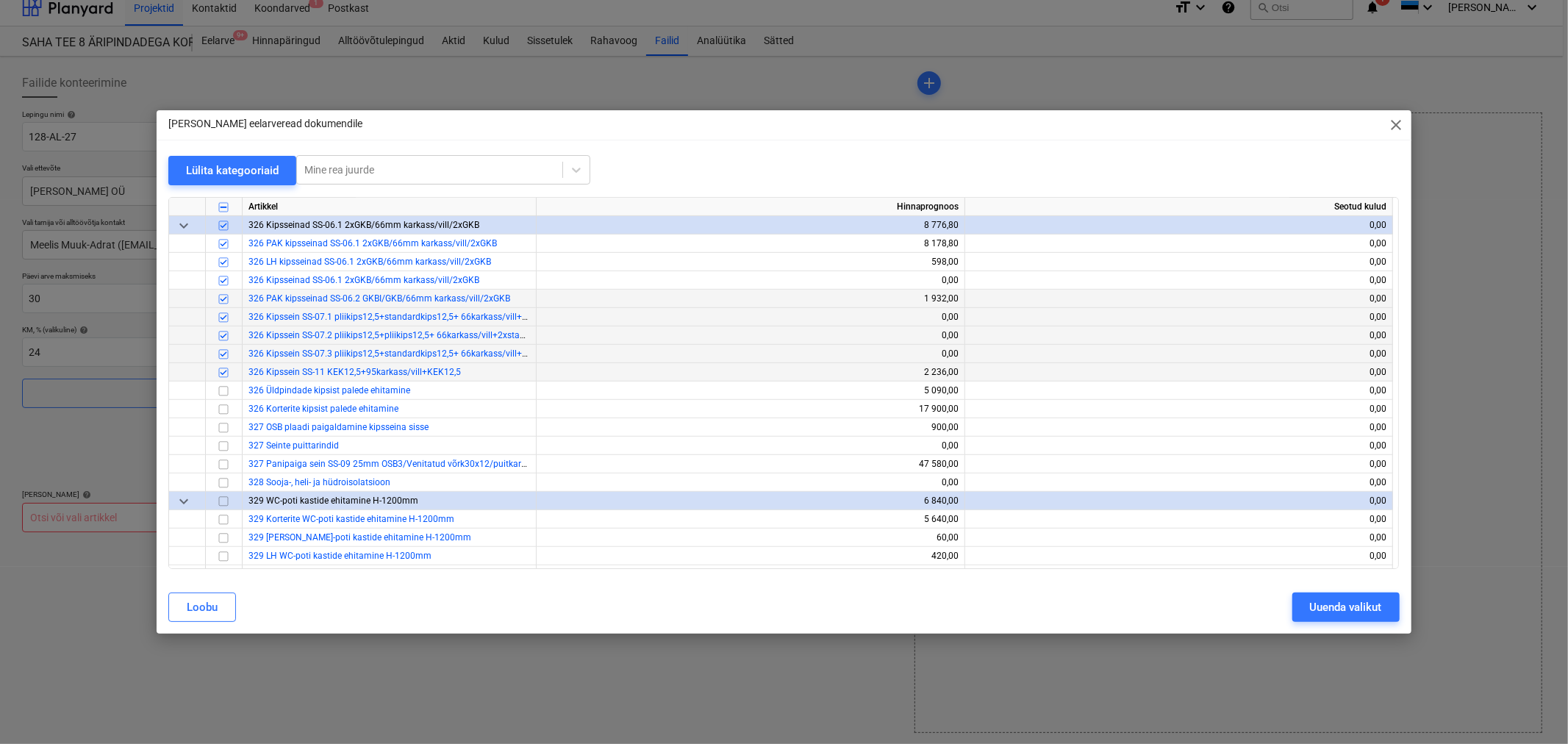
scroll to position [652, 0]
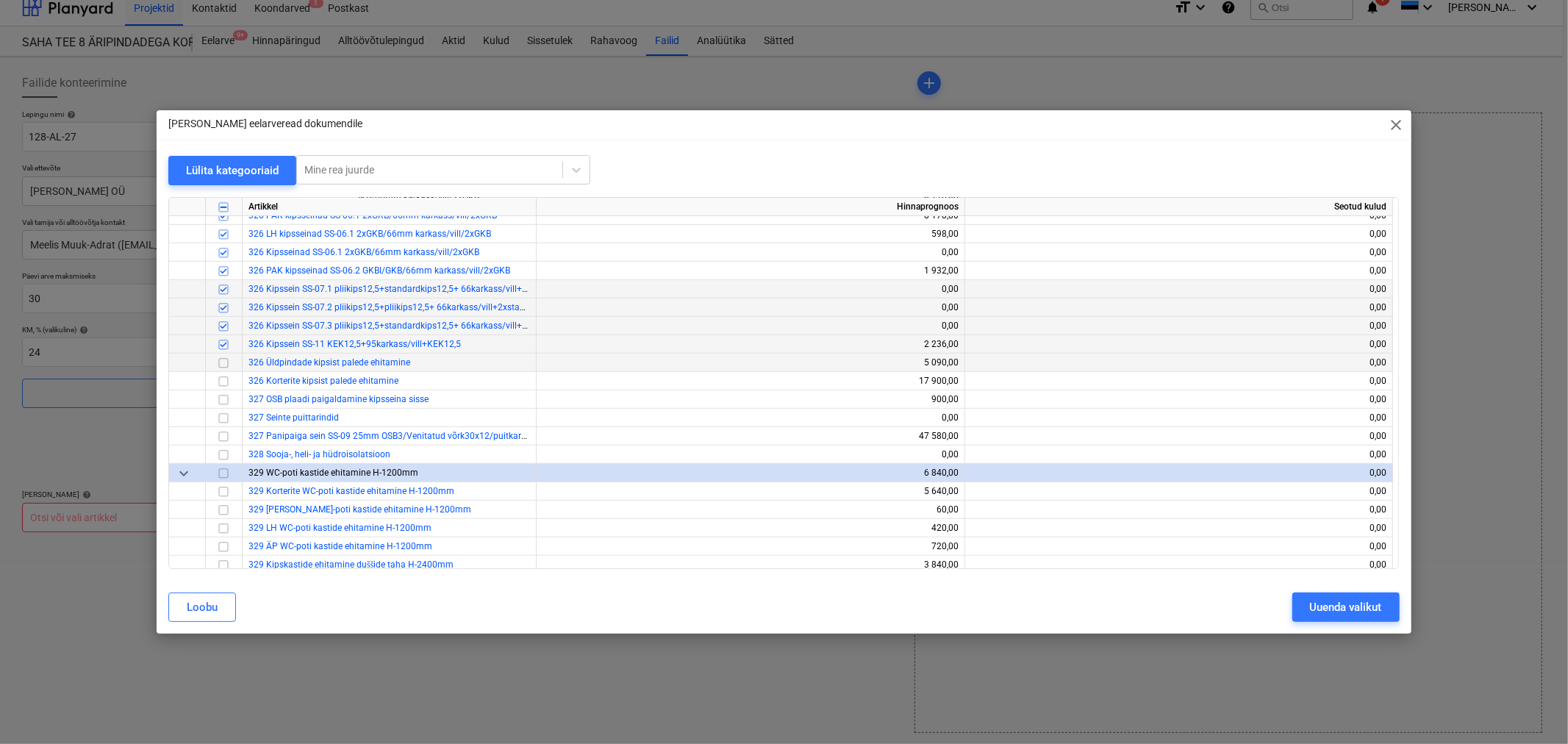
click at [219, 360] on input "checkbox" at bounding box center [223, 363] width 18 height 18
click at [223, 379] on input "checkbox" at bounding box center [223, 382] width 18 height 18
click at [224, 398] on input "checkbox" at bounding box center [223, 400] width 18 height 18
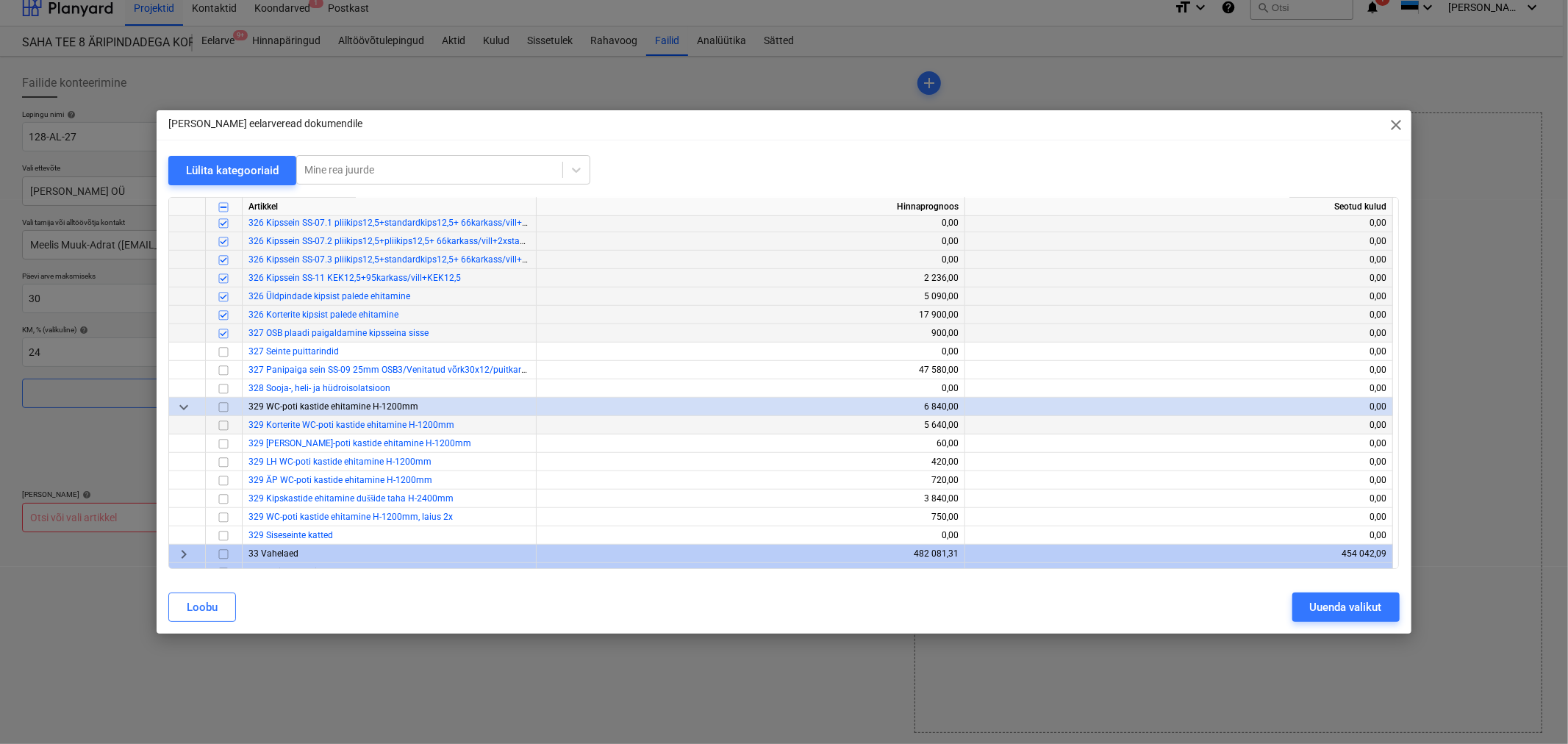
scroll to position [817, 0]
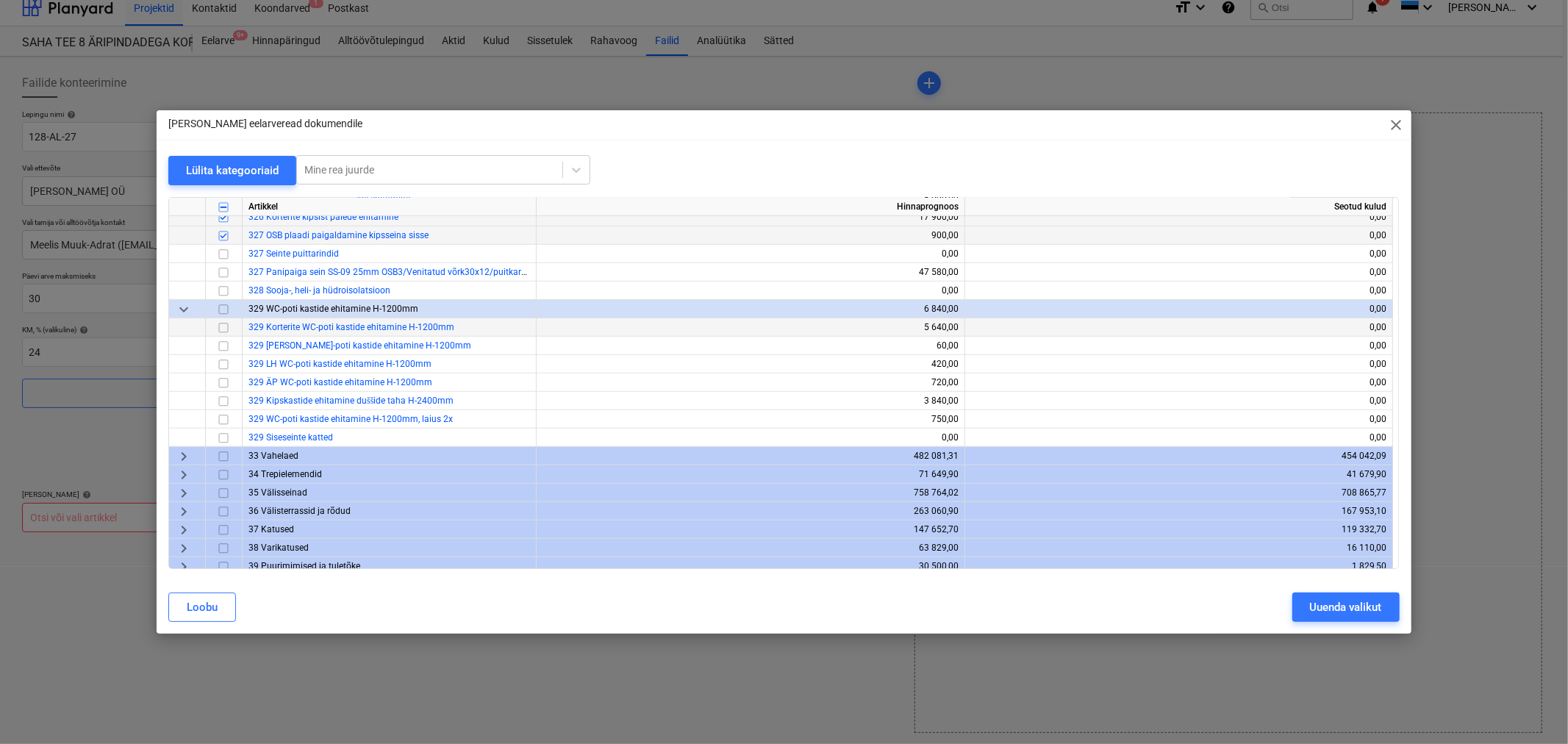
click at [222, 326] on input "checkbox" at bounding box center [223, 328] width 18 height 18
click at [224, 343] on input "checkbox" at bounding box center [223, 346] width 18 height 18
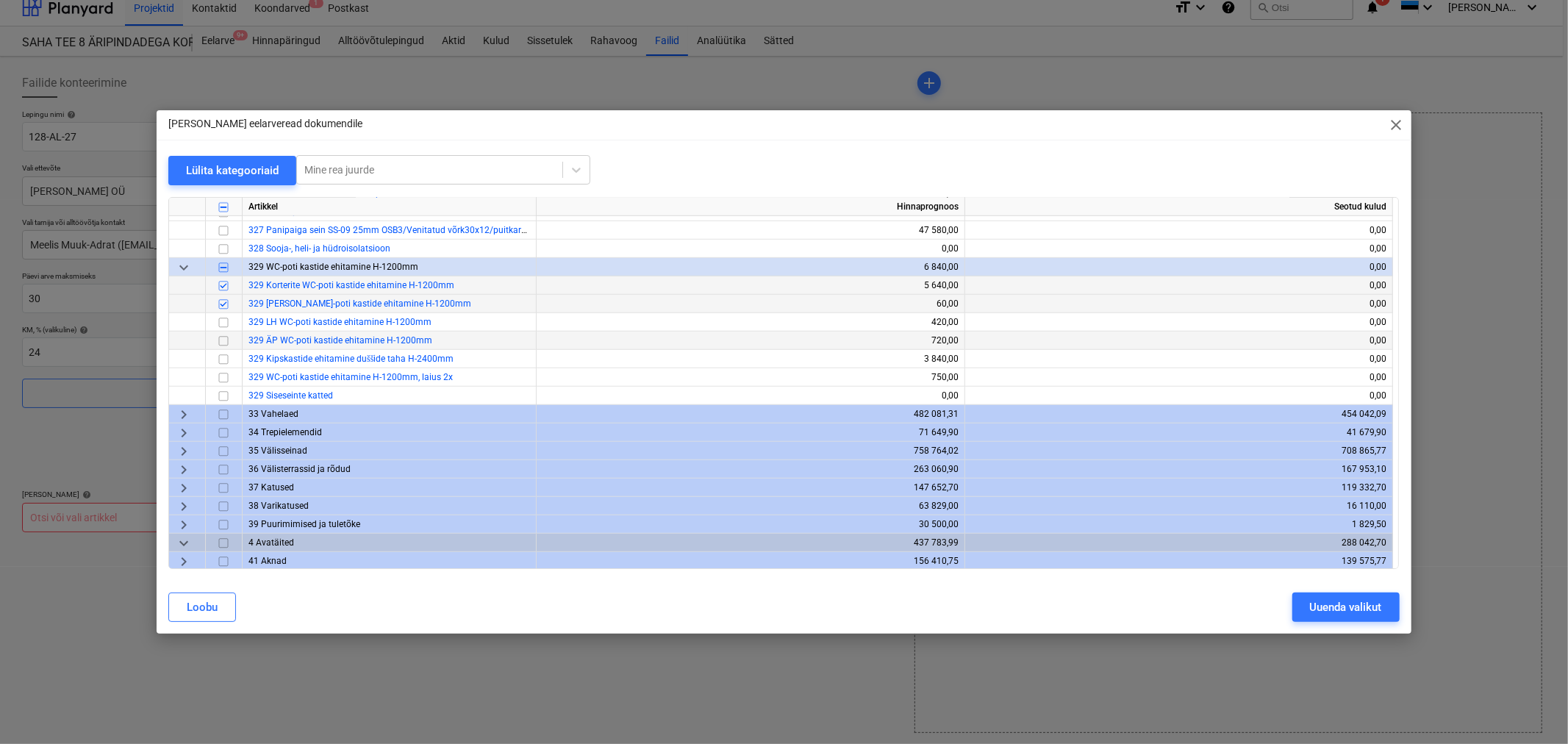
scroll to position [898, 0]
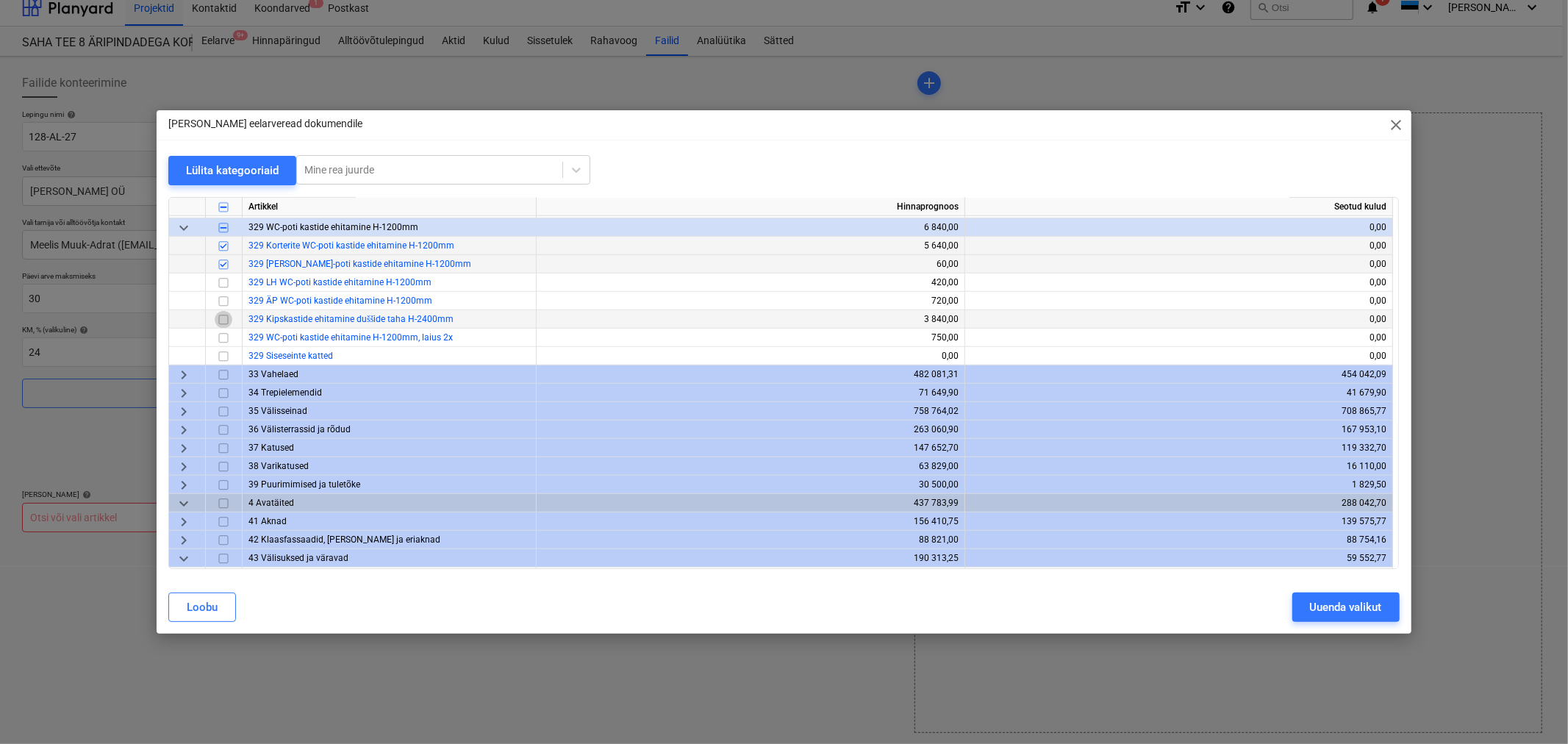
click at [224, 319] on input "checkbox" at bounding box center [223, 320] width 18 height 18
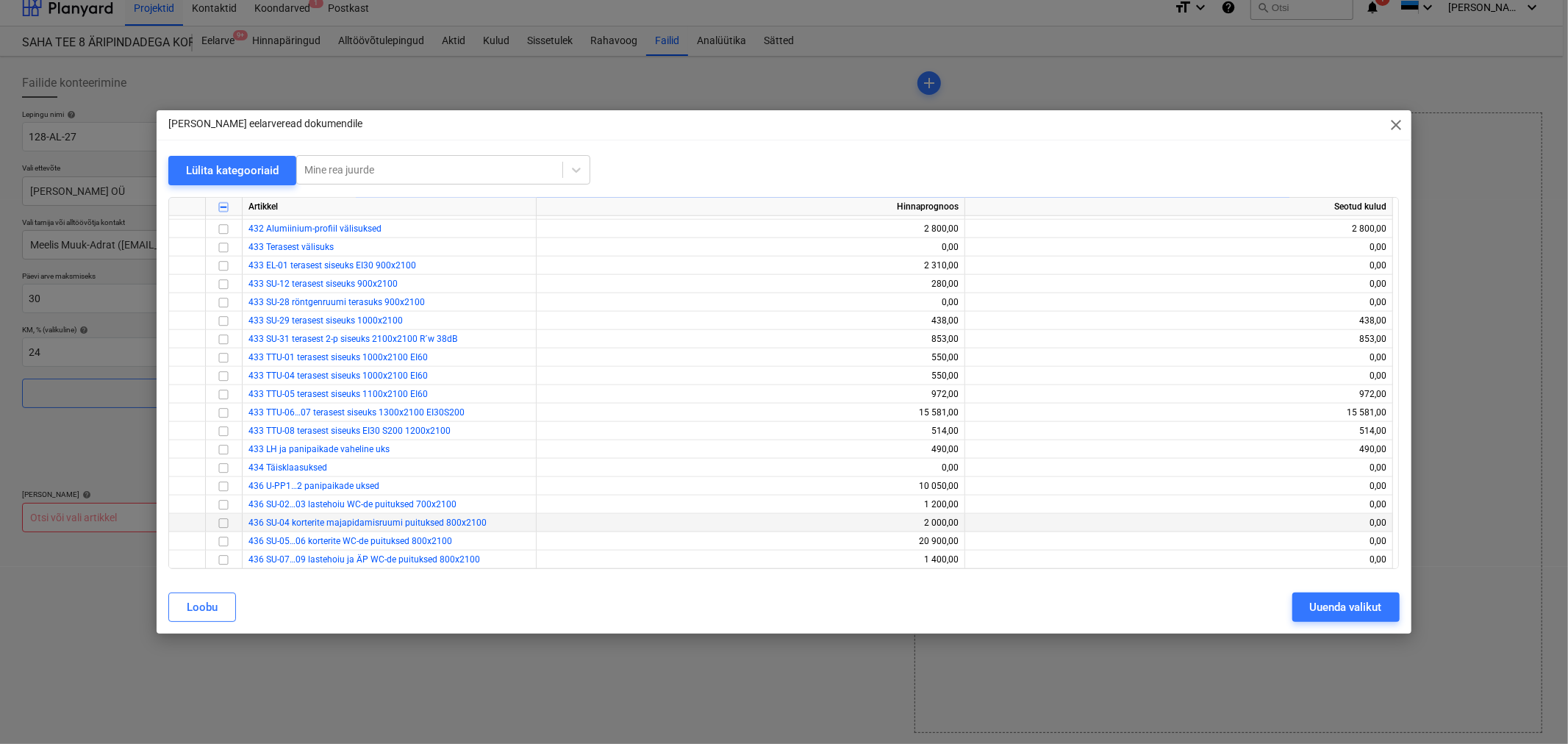
scroll to position [1225, 0]
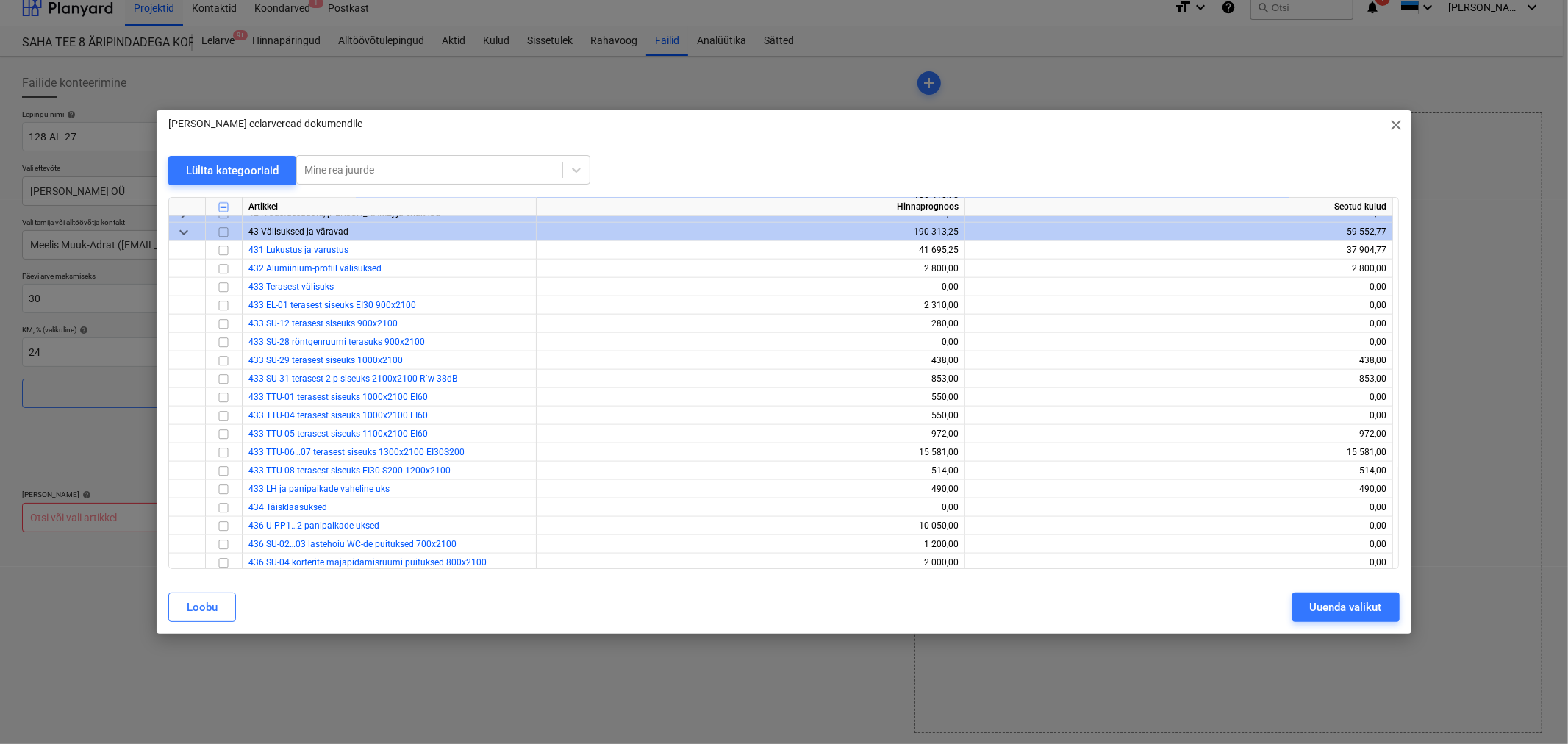
click at [184, 231] on span "keyboard_arrow_down" at bounding box center [184, 232] width 18 height 18
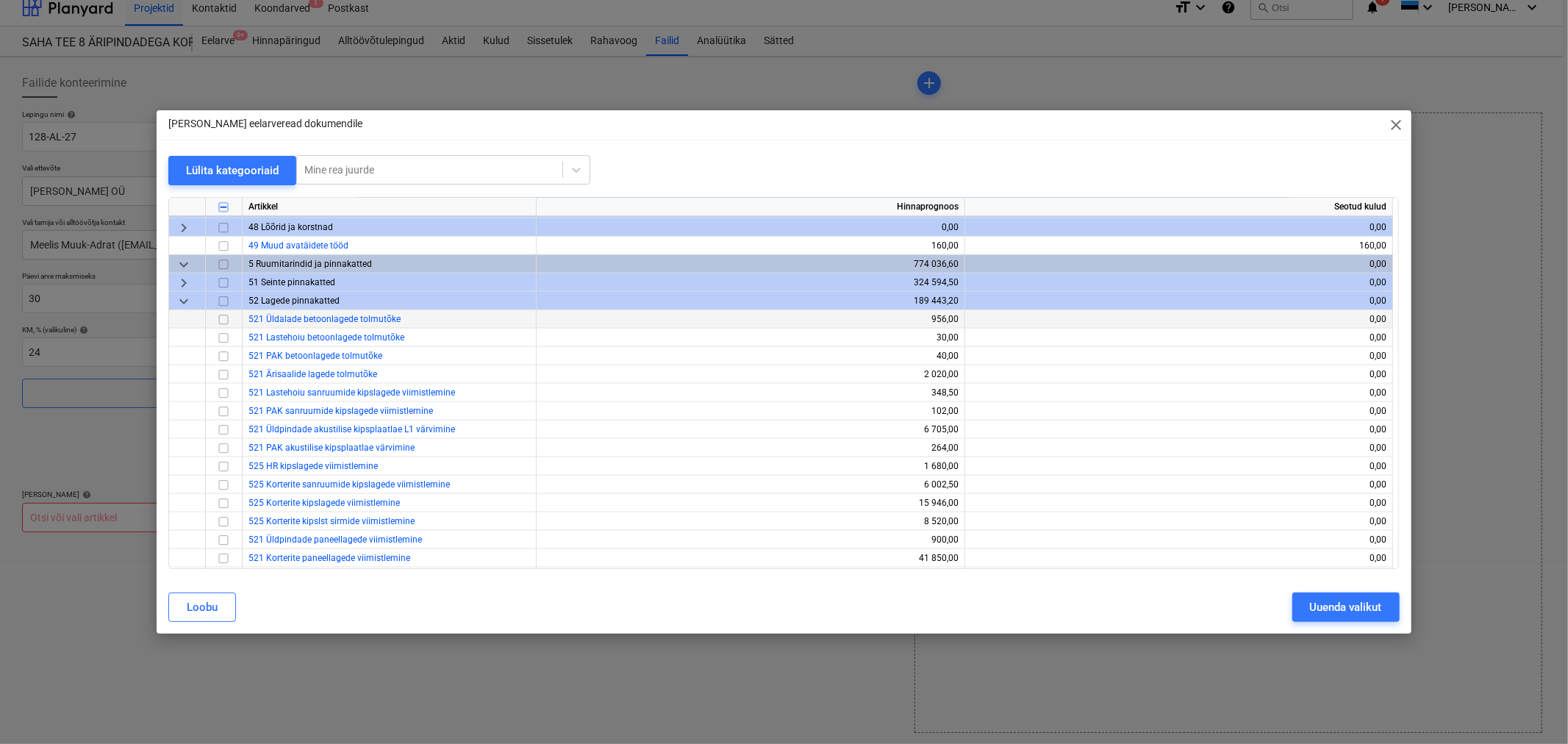
scroll to position [1387, 0]
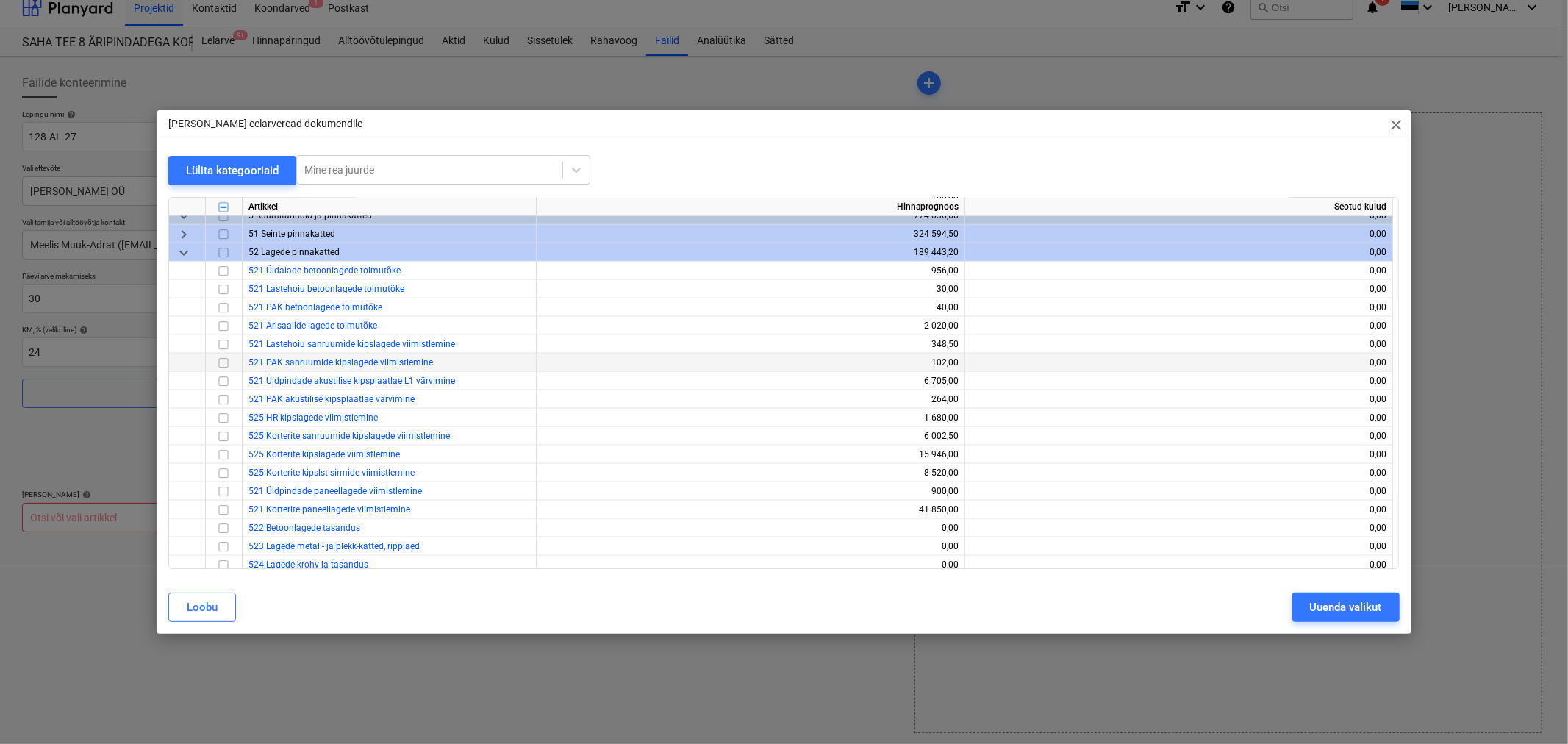
click at [217, 362] on input "checkbox" at bounding box center [223, 363] width 18 height 18
click at [222, 253] on input "checkbox" at bounding box center [223, 253] width 18 height 18
click at [222, 232] on input "checkbox" at bounding box center [223, 234] width 18 height 18
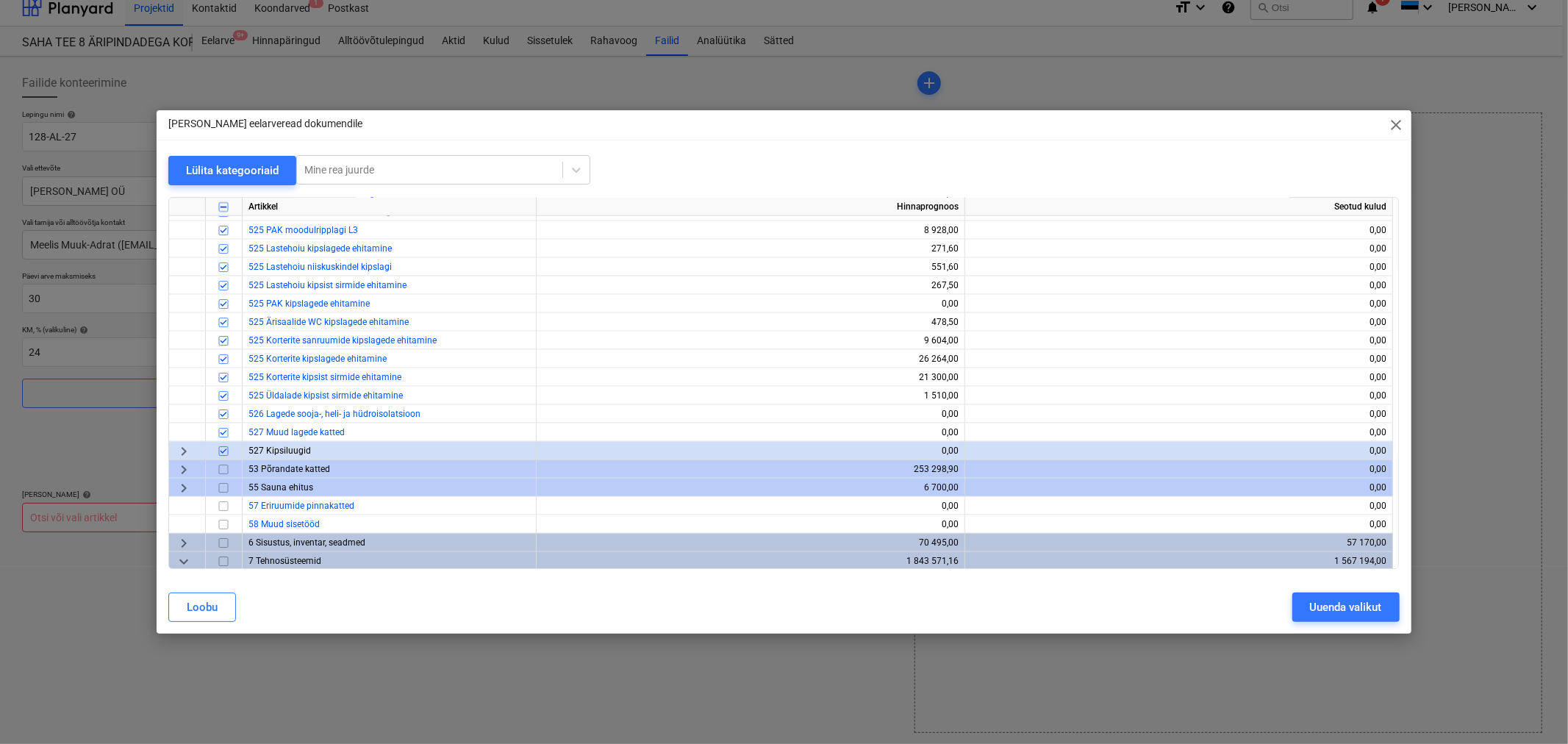
scroll to position [1796, 0]
click at [184, 449] on span "keyboard_arrow_right" at bounding box center [184, 451] width 18 height 18
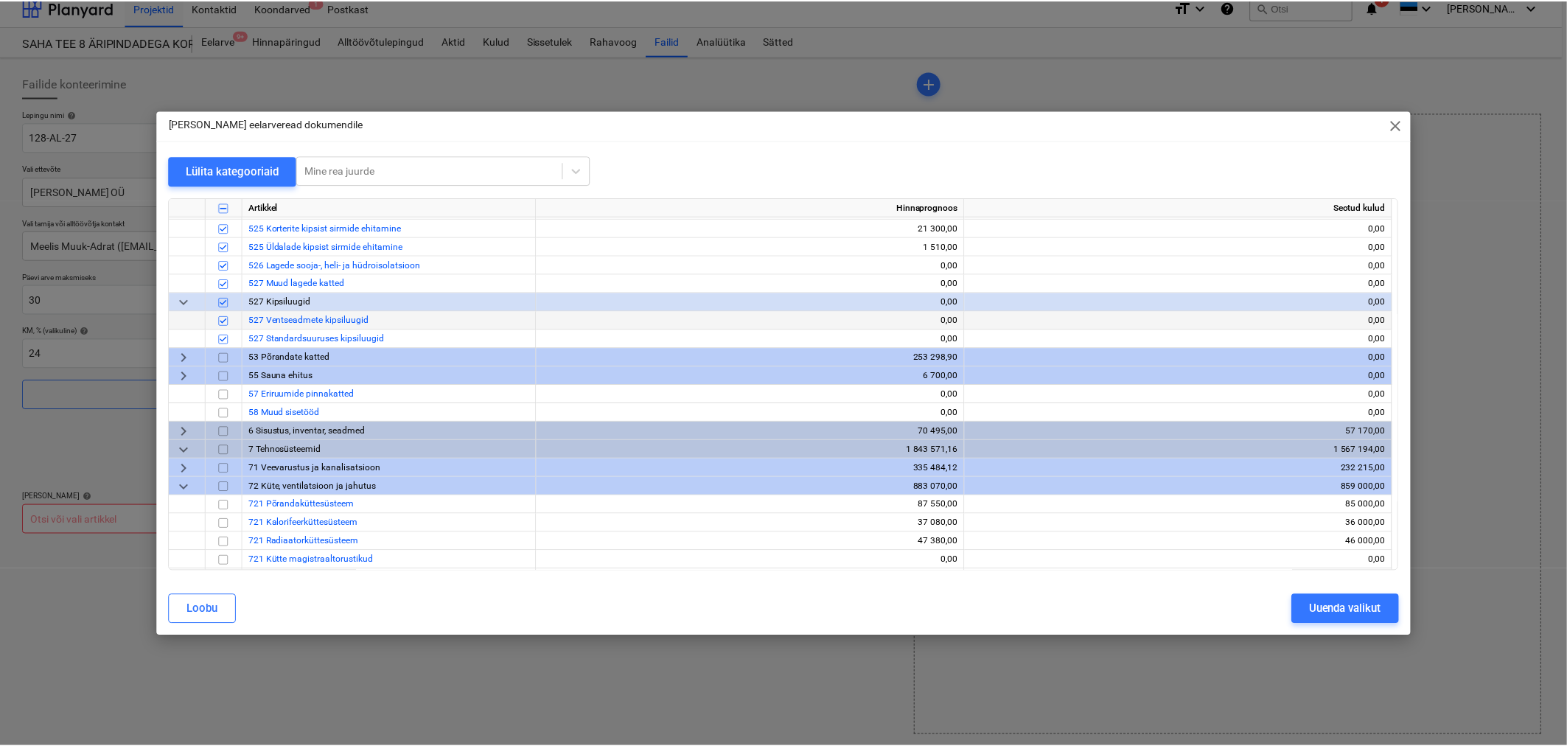
scroll to position [1965, 0]
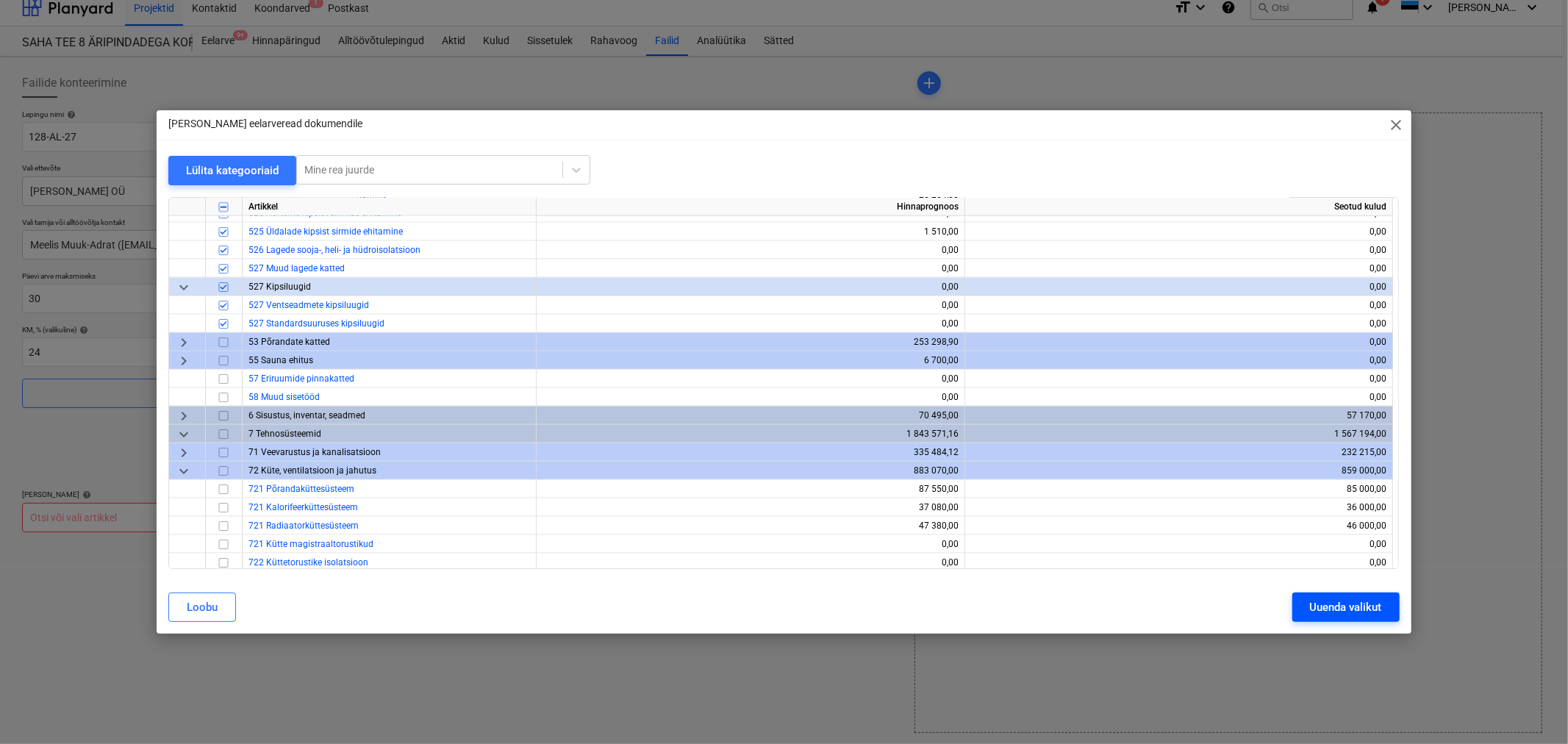
click at [1322, 604] on div "Uuenda valikut" at bounding box center [1346, 606] width 72 height 19
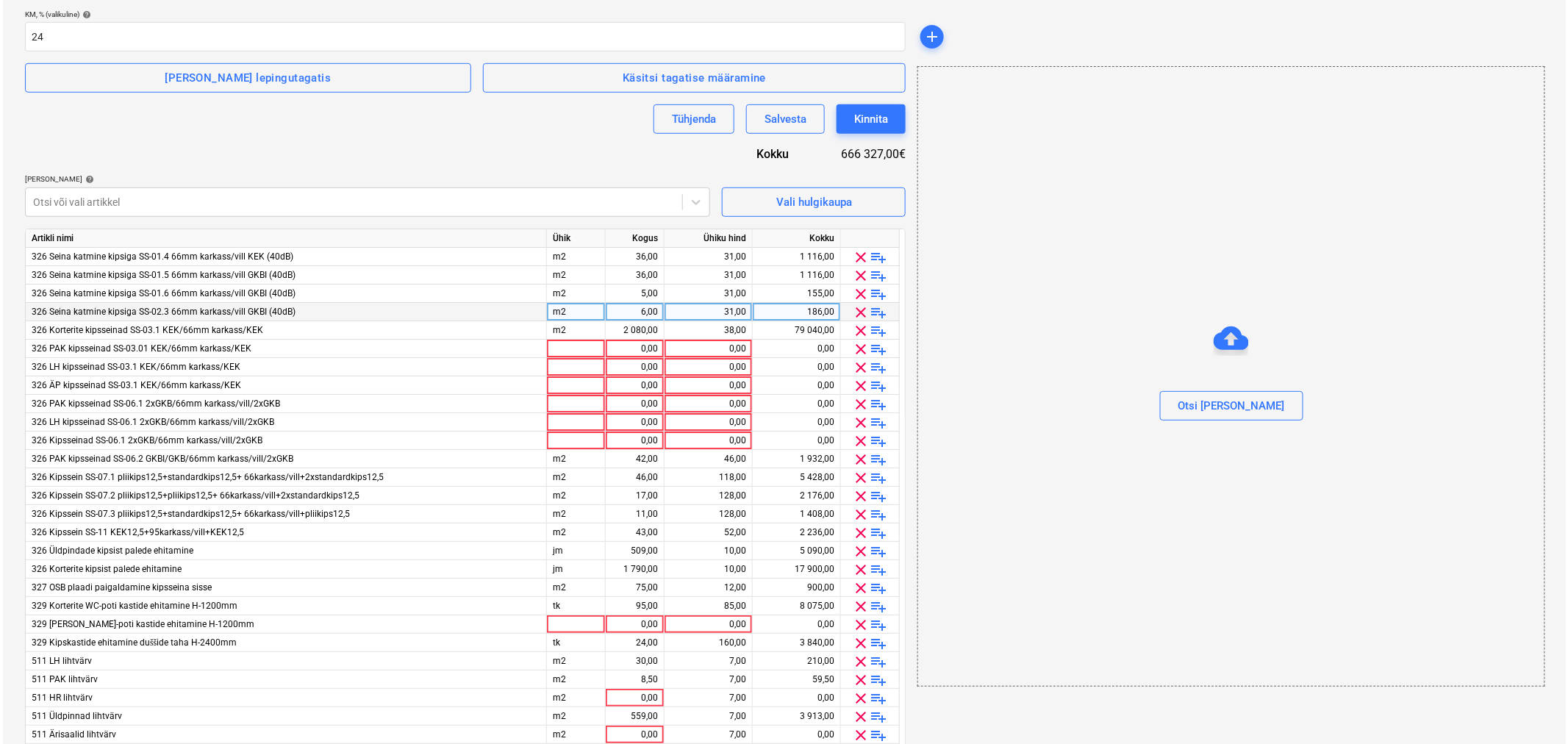
scroll to position [338, 0]
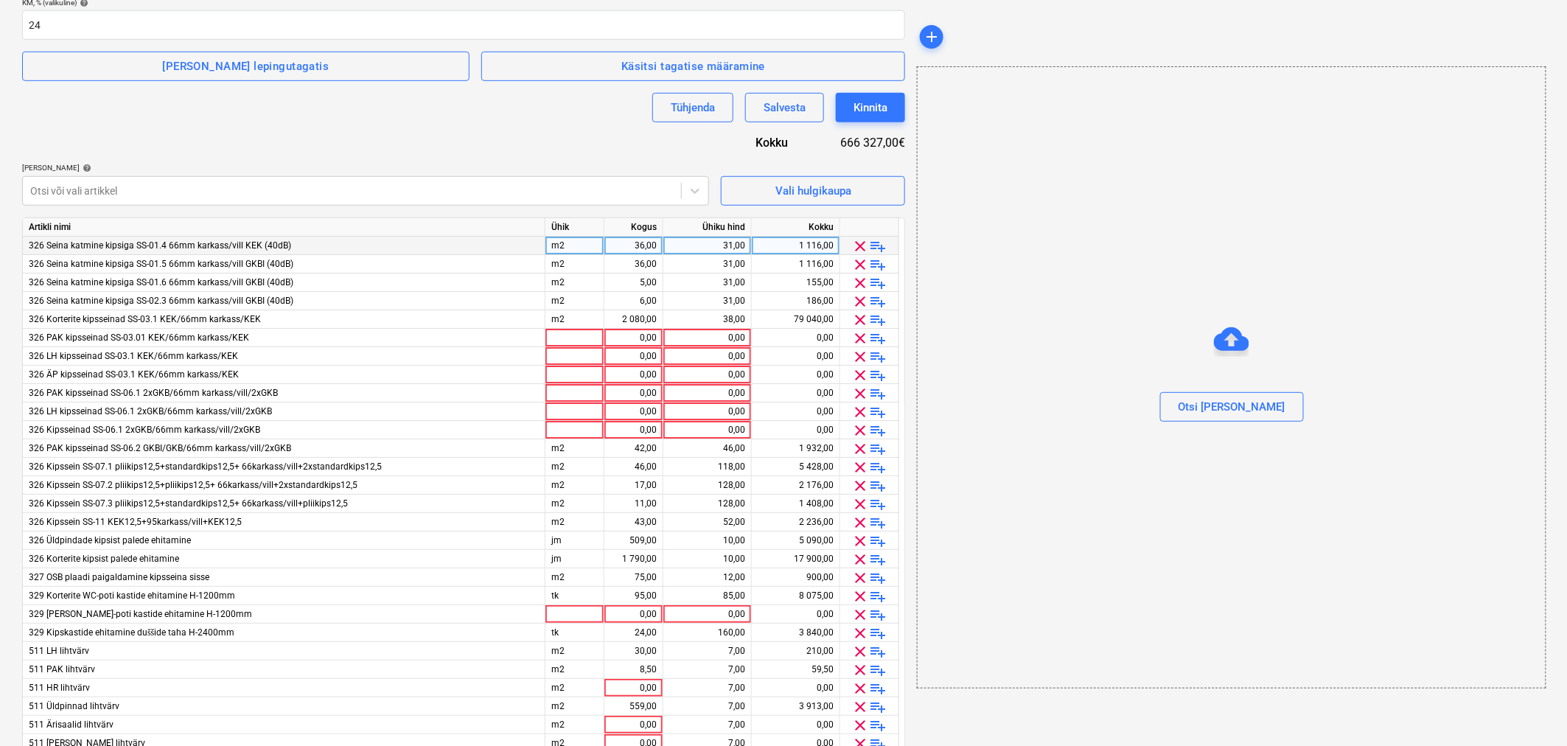
click at [628, 249] on div "36,00" at bounding box center [633, 246] width 46 height 18
type input "15"
click at [725, 243] on div "31,00" at bounding box center [707, 246] width 76 height 18
type input "22"
click at [625, 260] on div "36,00" at bounding box center [633, 264] width 46 height 18
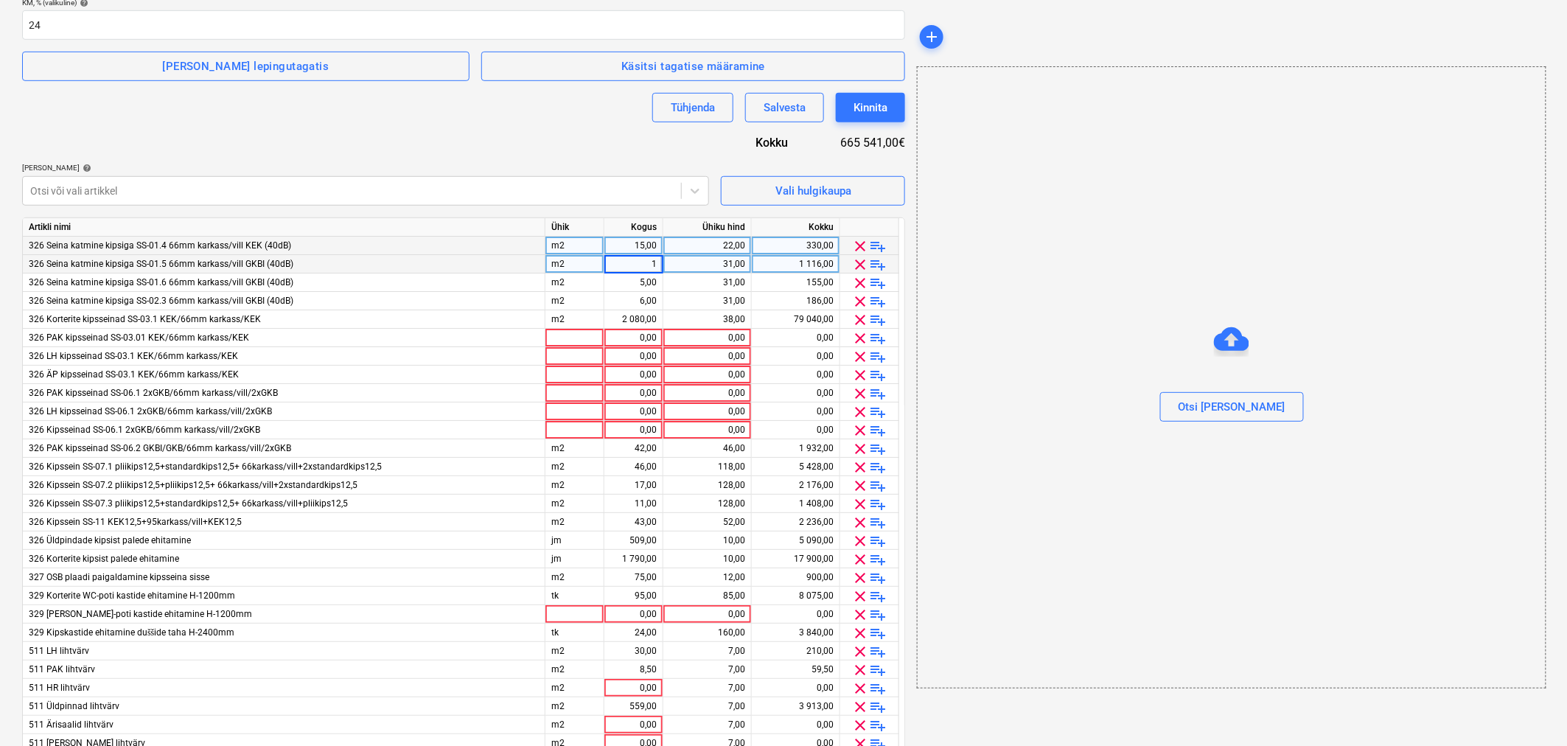
type input "14"
click at [695, 256] on div "31,00" at bounding box center [707, 264] width 76 height 18
type input "24"
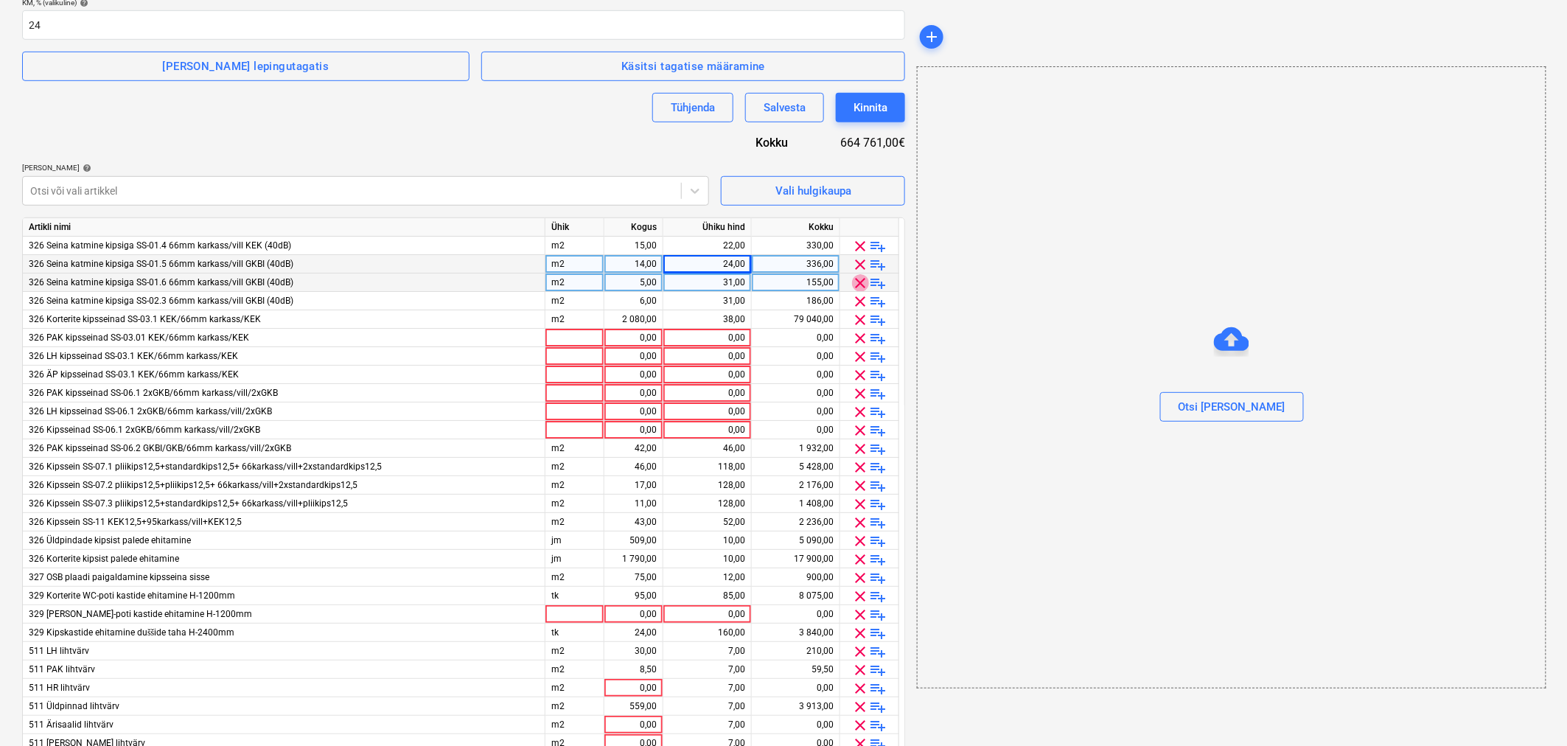
click at [858, 279] on span "clear" at bounding box center [861, 283] width 18 height 18
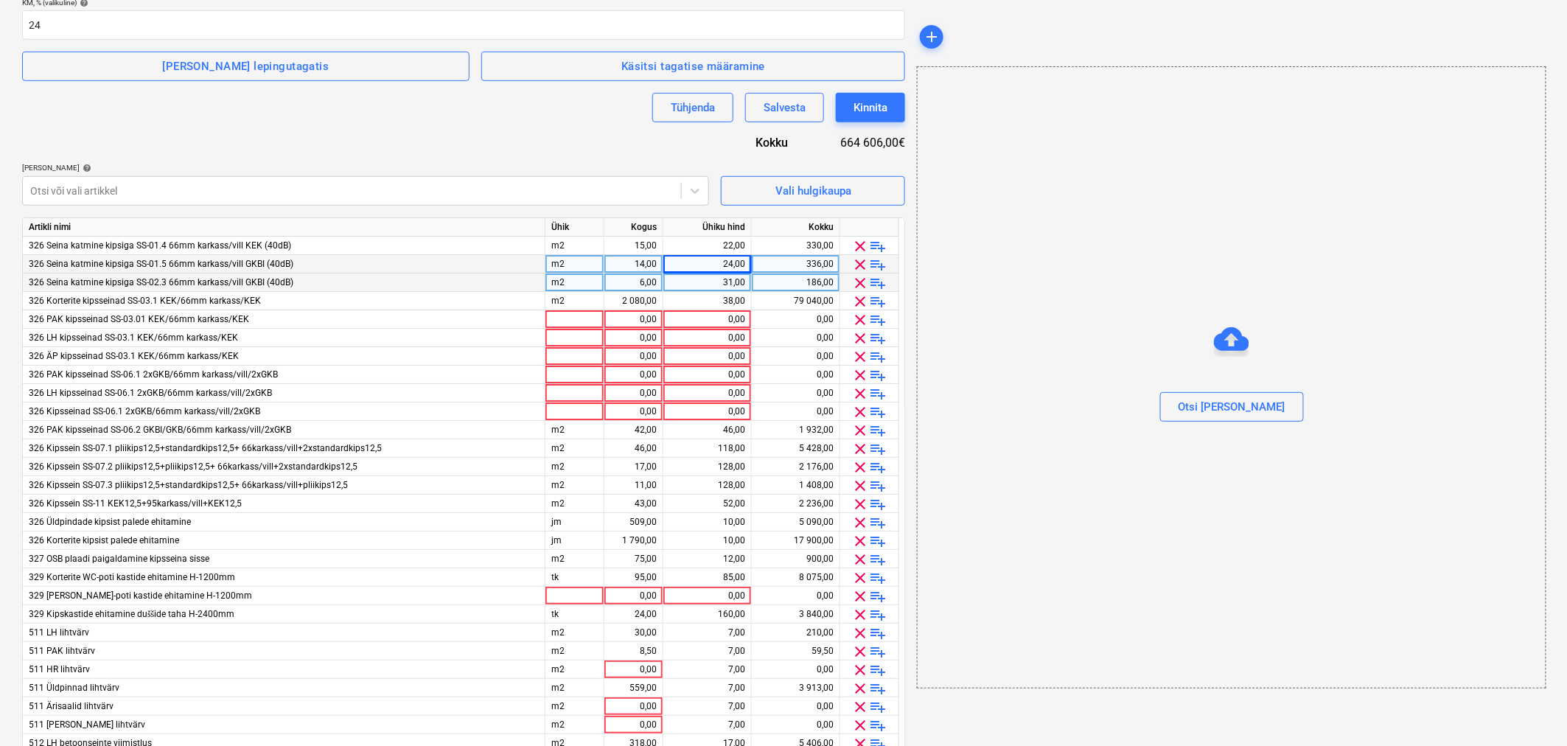
click at [858, 279] on span "clear" at bounding box center [861, 283] width 18 height 18
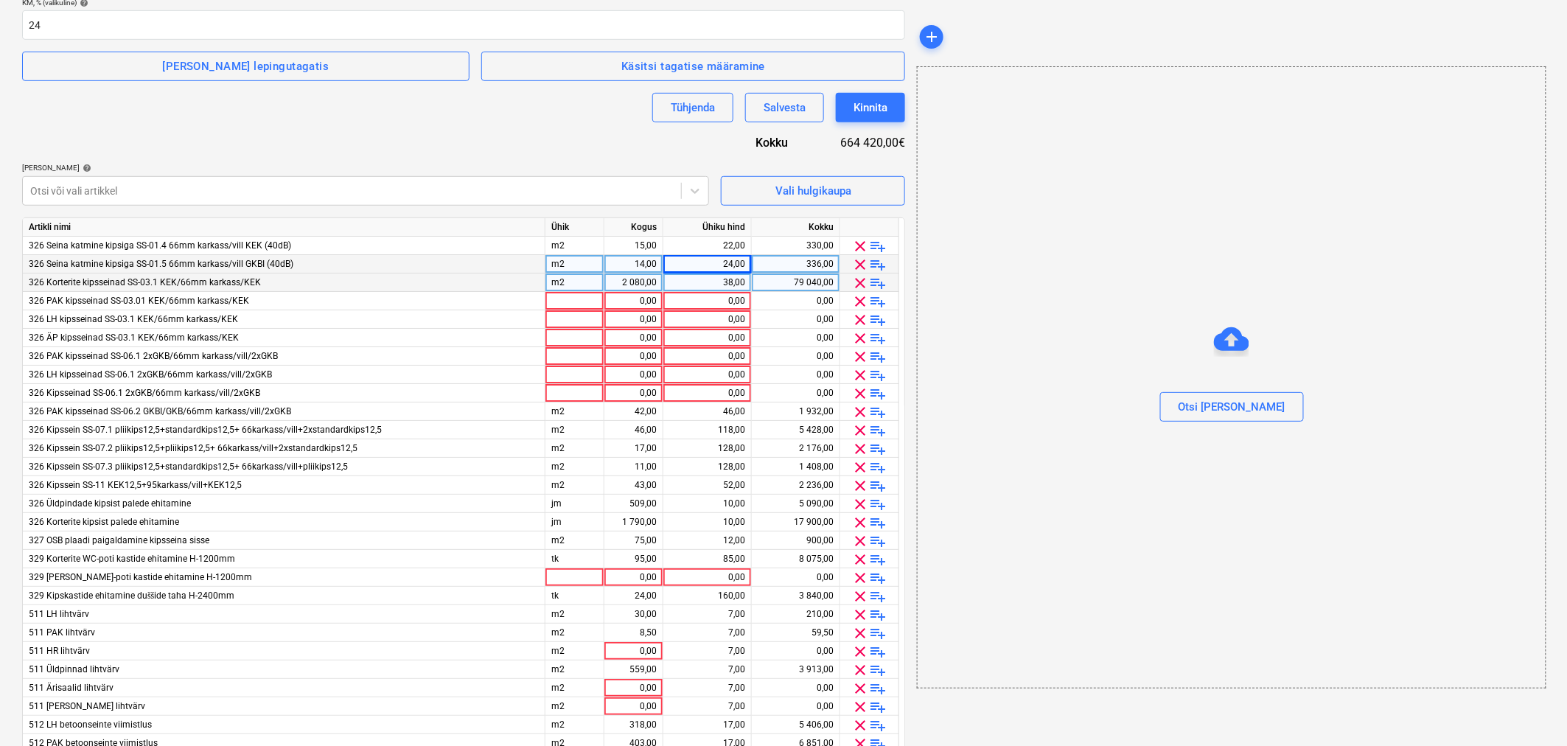
click at [632, 283] on div "2 080,00" at bounding box center [633, 282] width 46 height 18
type input "998"
click at [721, 282] on div "38,00" at bounding box center [707, 282] width 76 height 18
type input "30"
click at [632, 304] on div "0,00" at bounding box center [633, 301] width 46 height 18
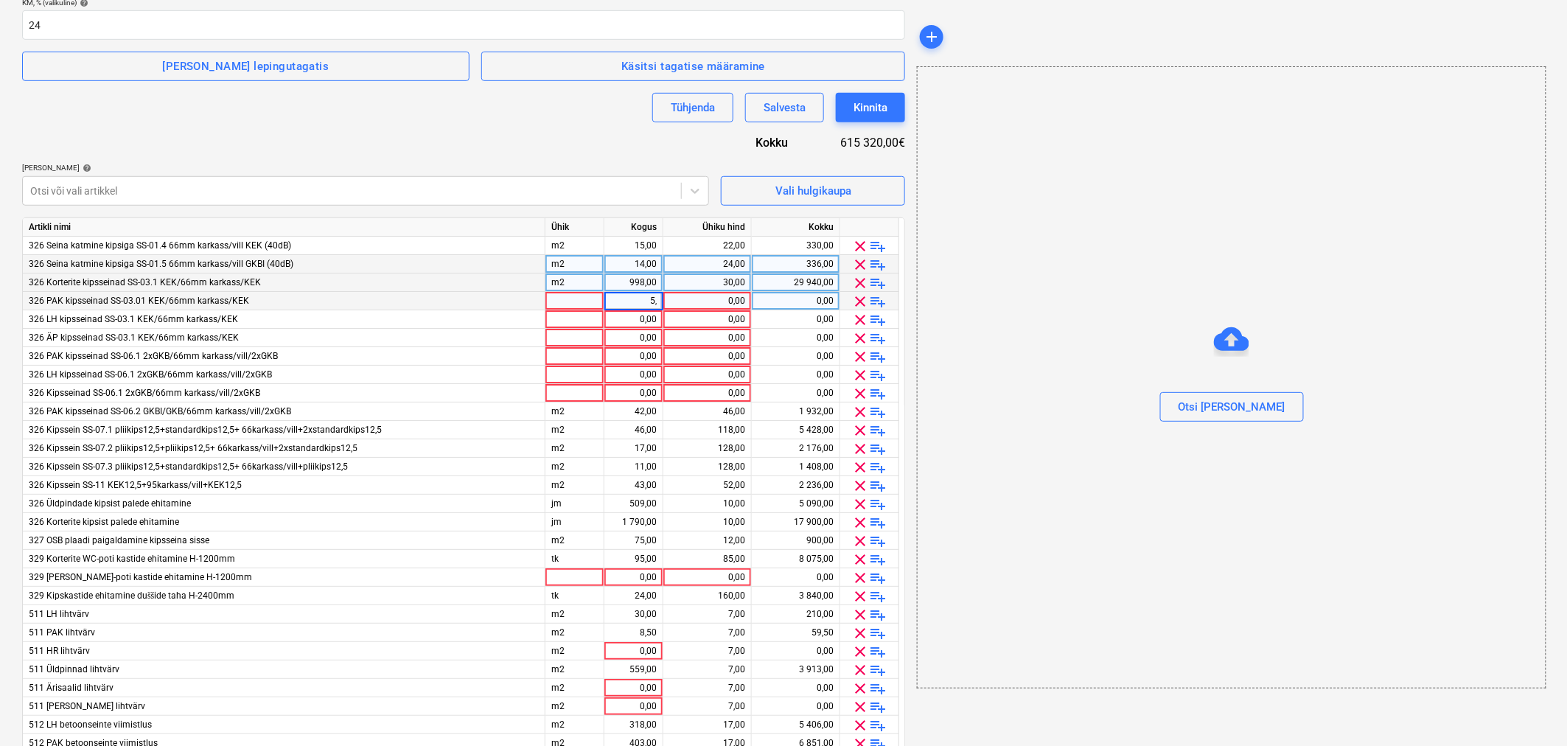
type input "5,6"
click at [704, 302] on div "0,00" at bounding box center [707, 301] width 76 height 18
type input "30"
click at [637, 320] on div "0,00" at bounding box center [633, 319] width 46 height 18
click at [855, 321] on span "clear" at bounding box center [861, 320] width 18 height 18
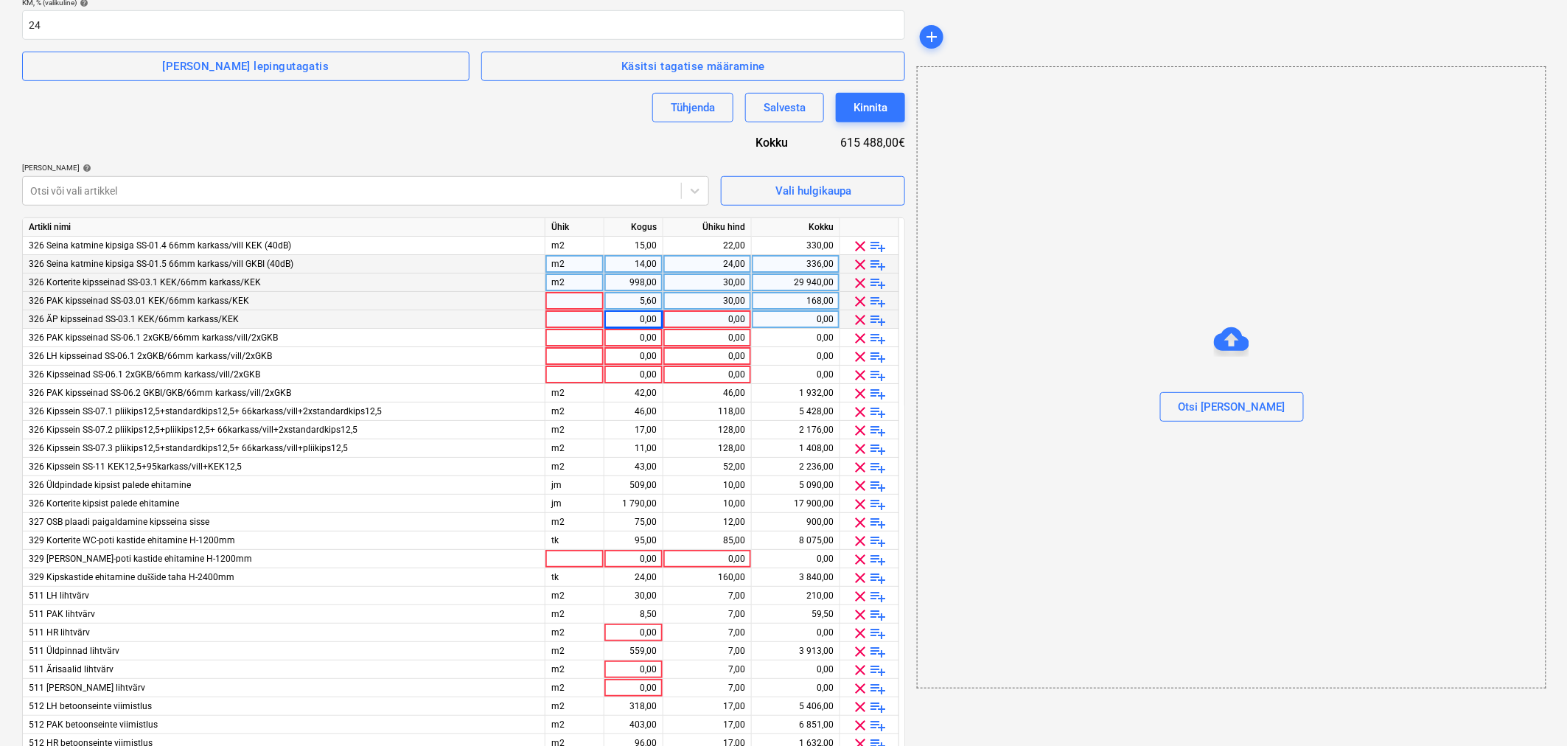
click at [861, 315] on span "clear" at bounding box center [861, 320] width 18 height 18
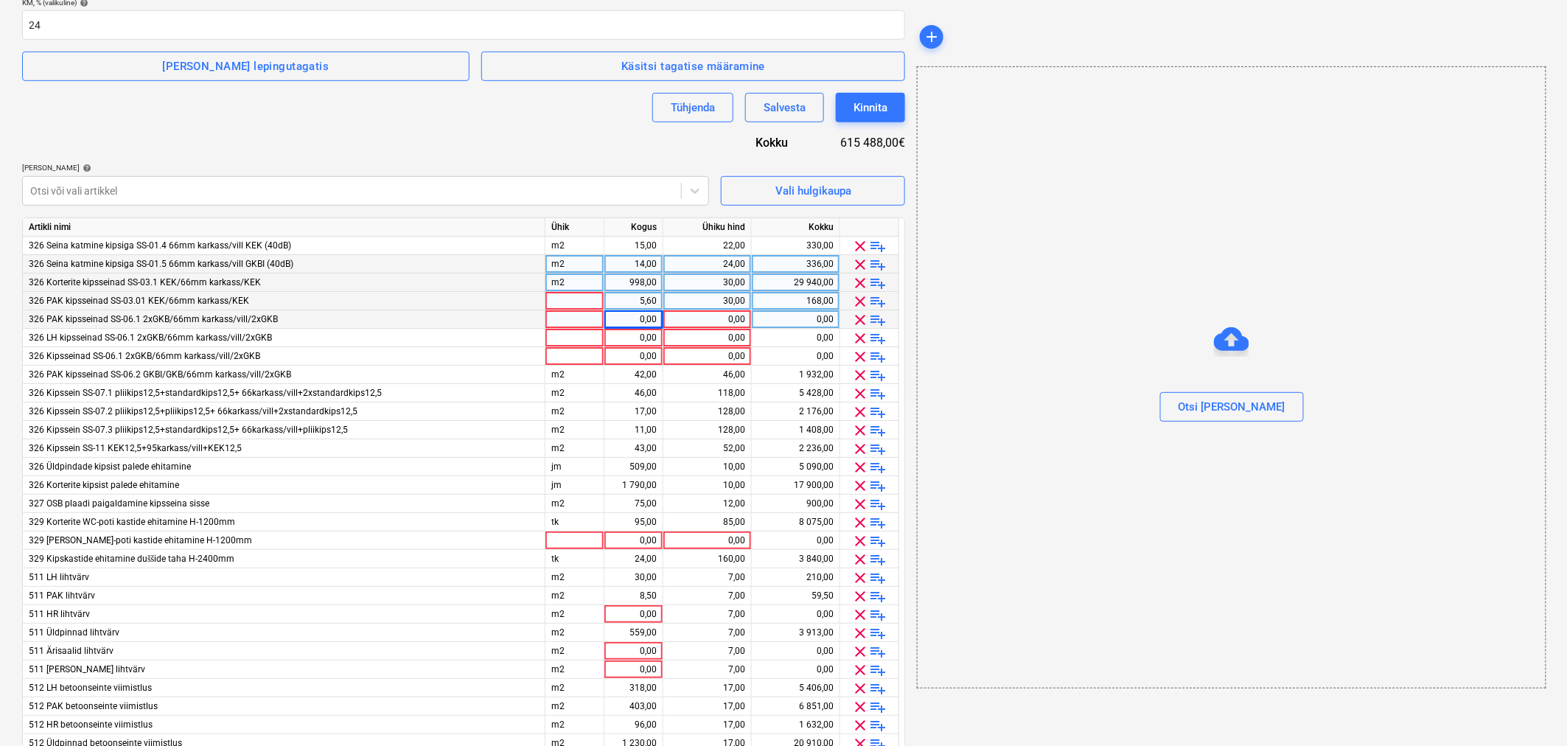
click at [631, 315] on div "0,00" at bounding box center [633, 319] width 46 height 18
click at [881, 358] on span "playlist_add" at bounding box center [879, 357] width 18 height 18
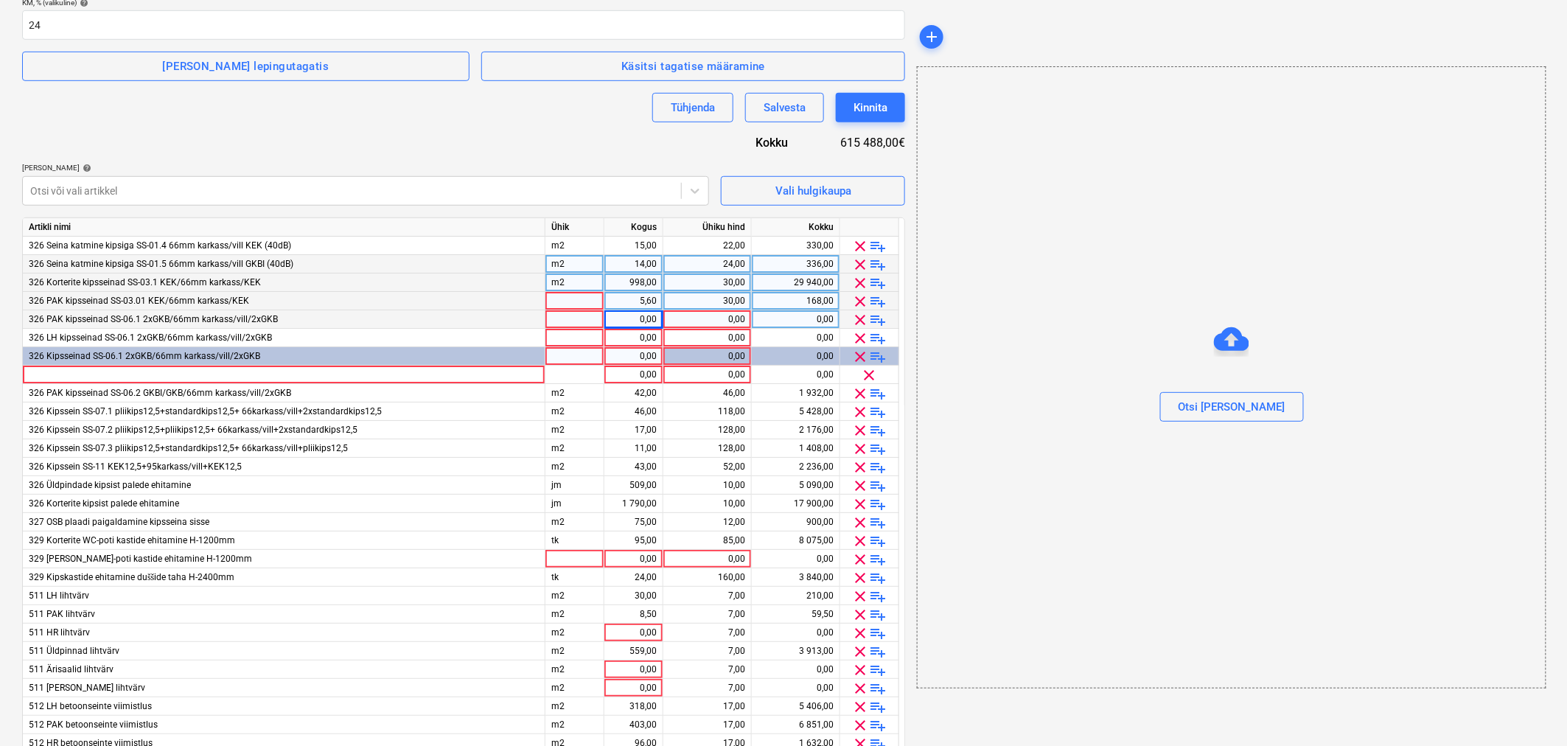
click at [881, 358] on span "playlist_add" at bounding box center [879, 357] width 18 height 18
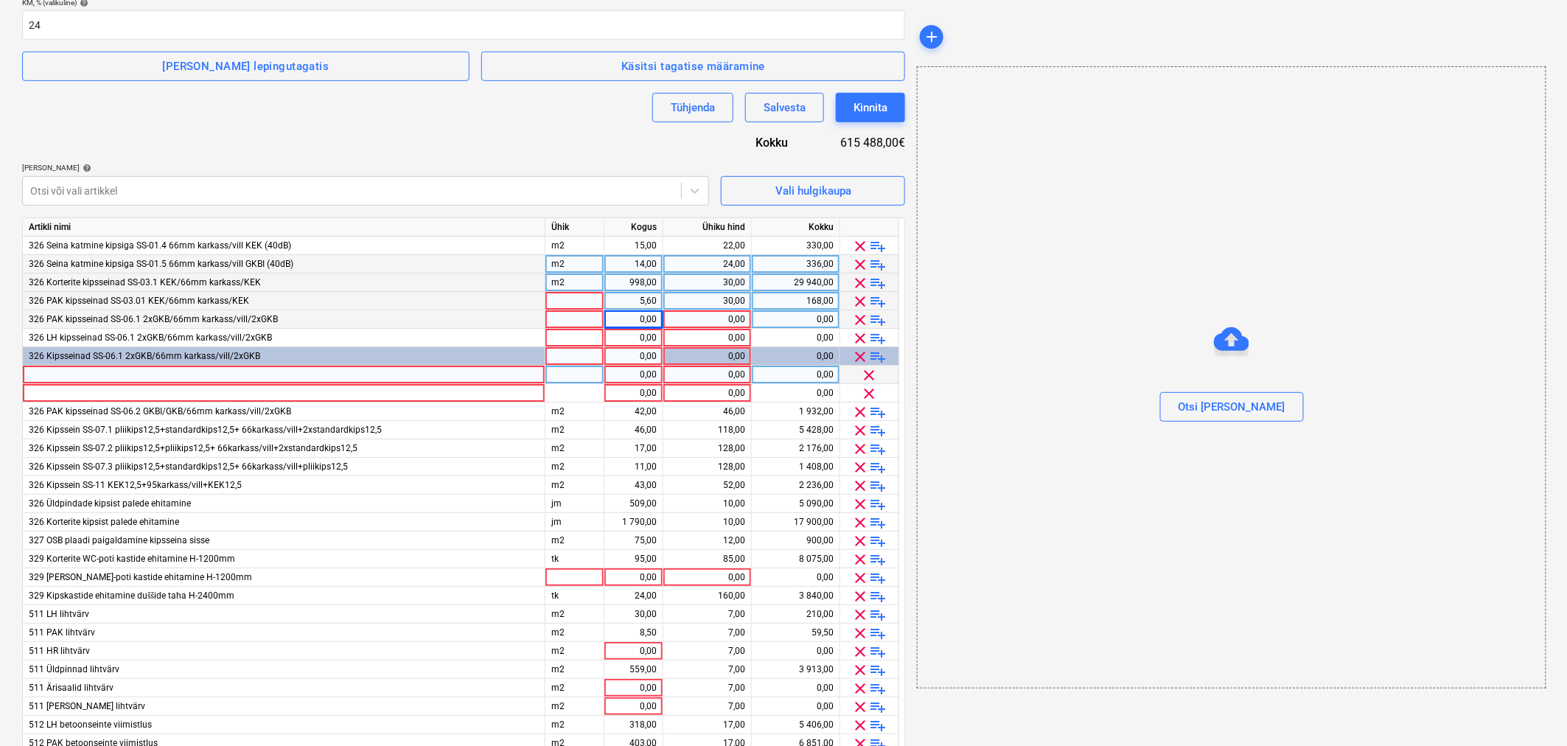
click at [76, 371] on div at bounding box center [284, 374] width 522 height 18
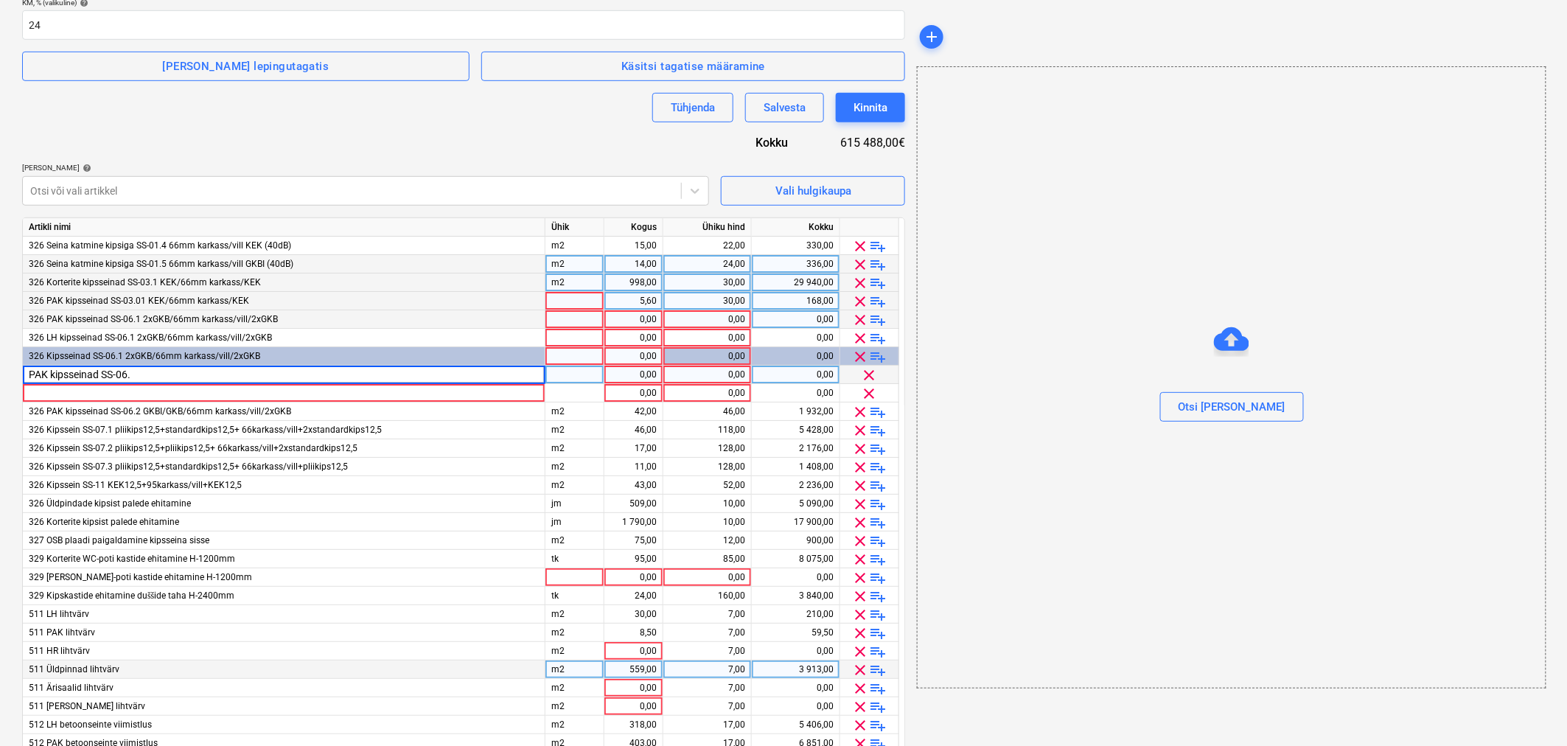
type input "PAK kipsseinad SS-06.1"
click at [108, 394] on div at bounding box center [284, 393] width 522 height 18
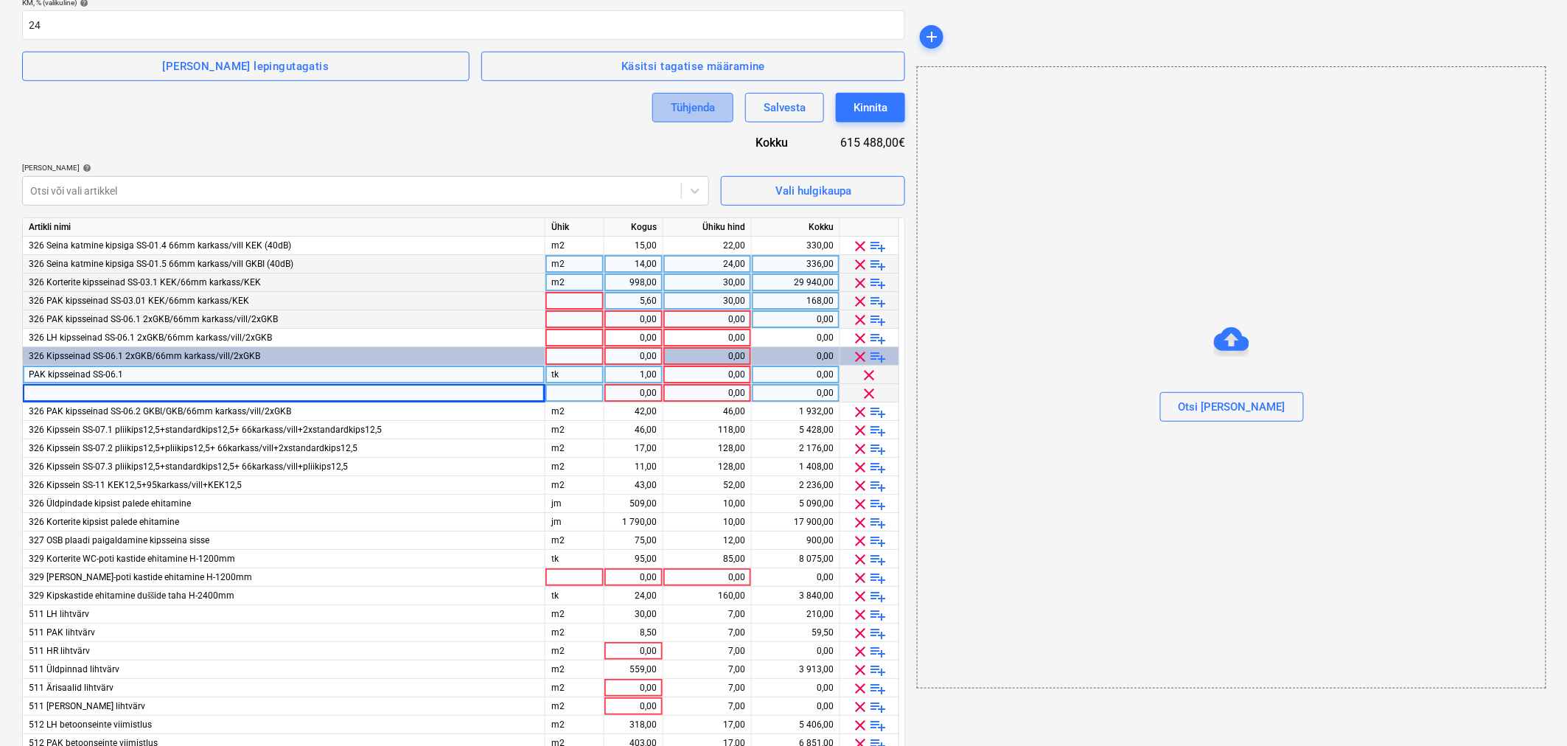
click at [658, 108] on button "Tühjenda" at bounding box center [692, 107] width 81 height 29
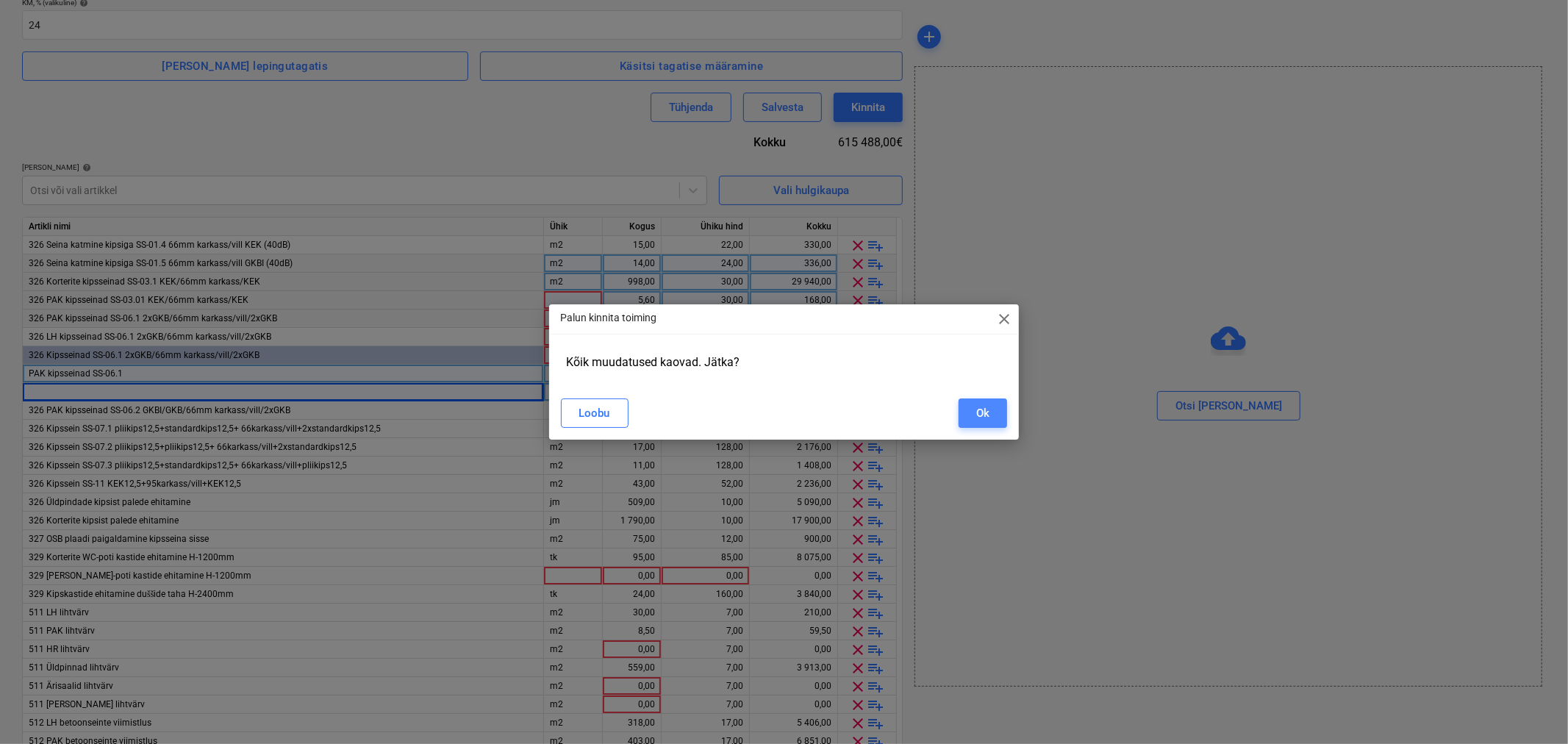
click at [965, 412] on button "Ok" at bounding box center [982, 412] width 49 height 29
type input "128-SO-038"
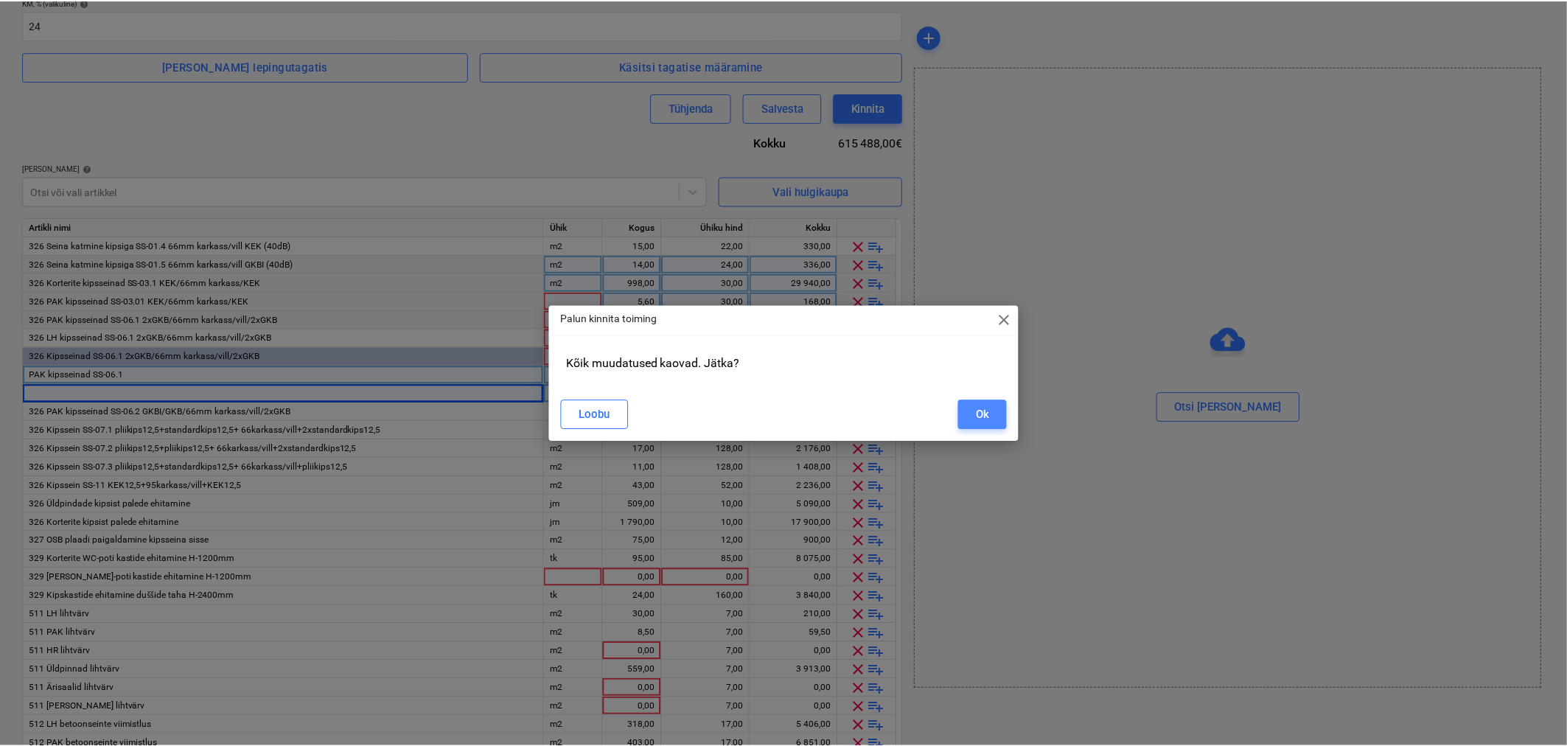
scroll to position [11, 0]
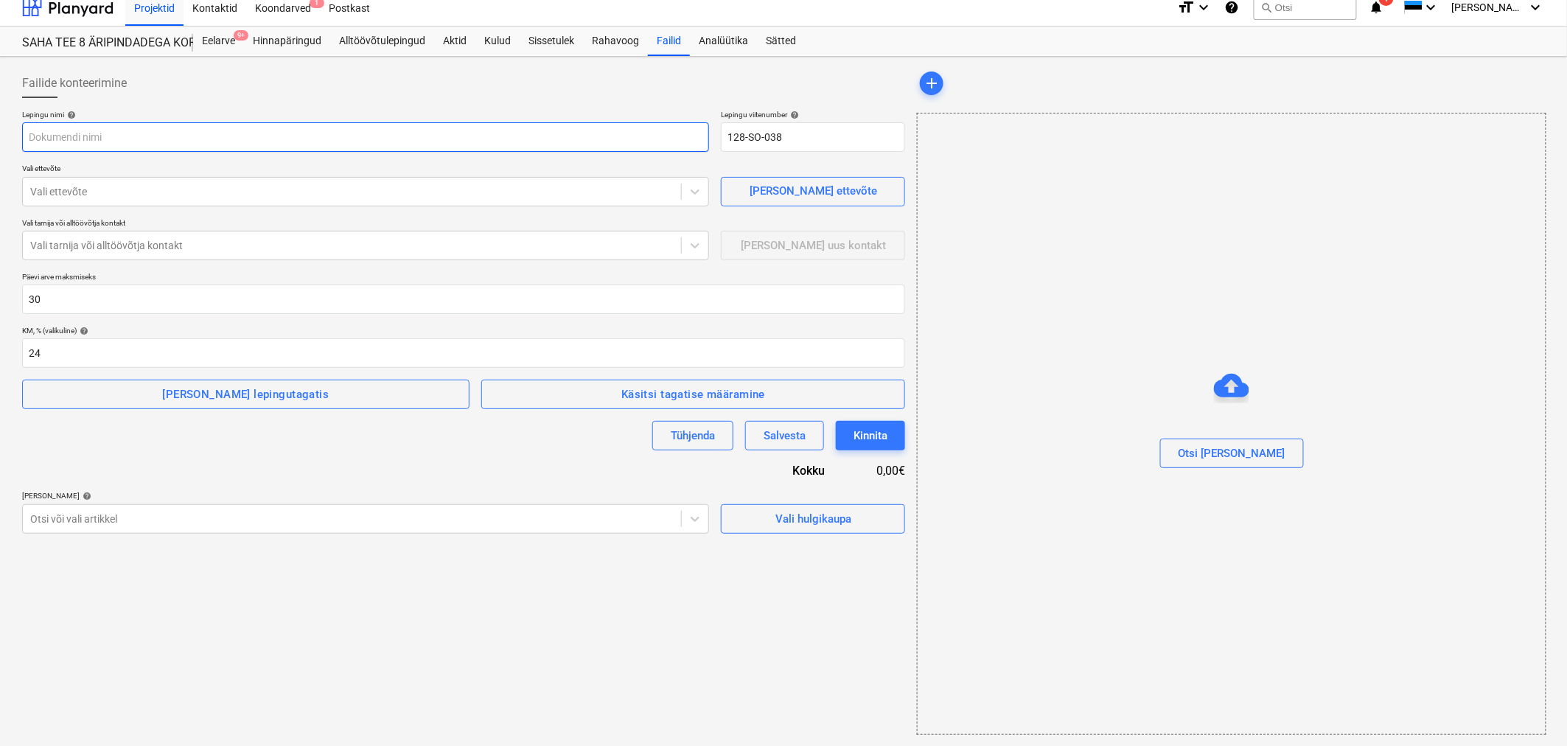
click at [81, 129] on input "text" at bounding box center [365, 136] width 687 height 29
